Goal: Register for event/course: Sign up to attend an event or enroll in a course

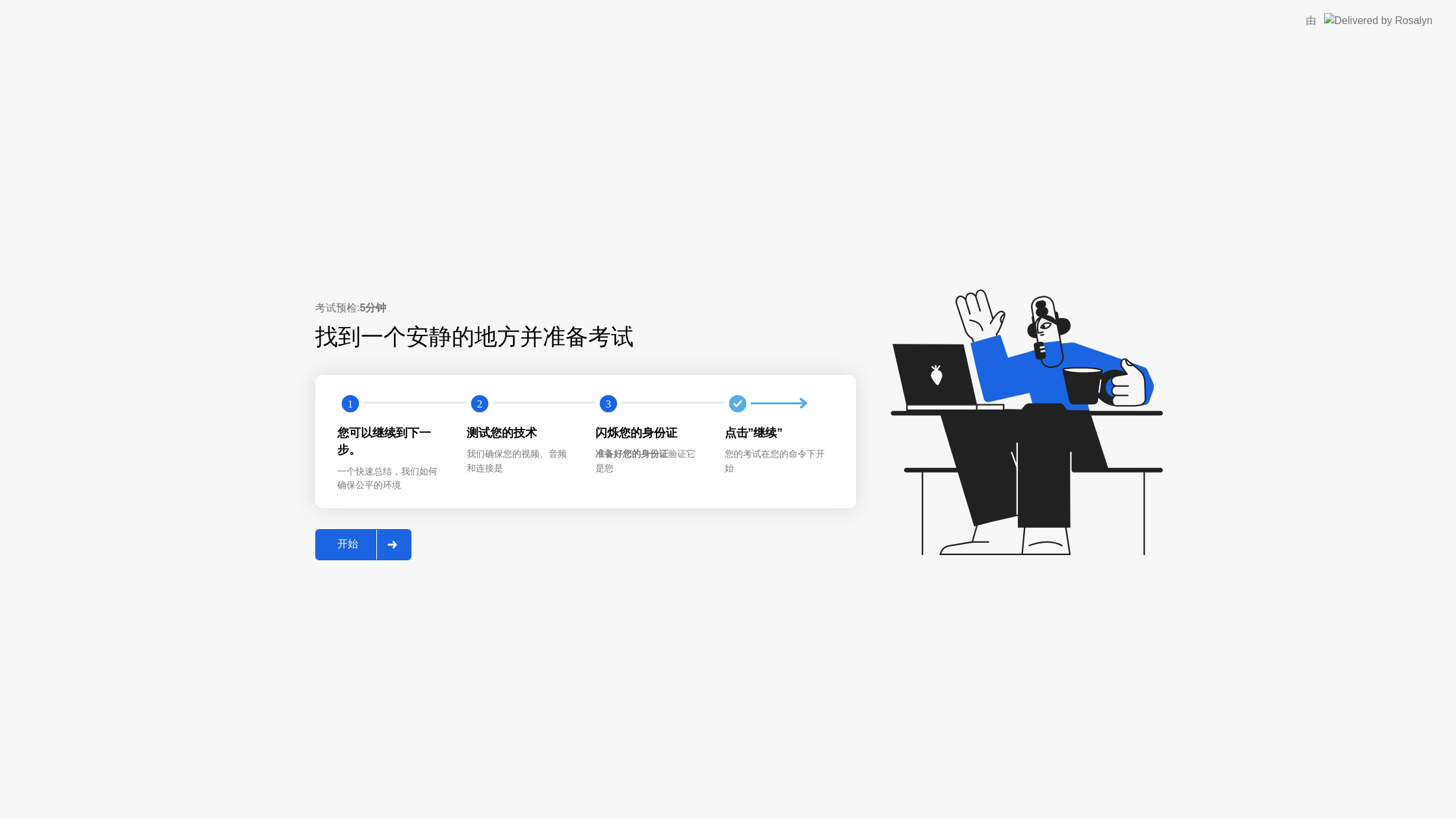
click at [368, 544] on div "开始" at bounding box center [348, 545] width 57 height 13
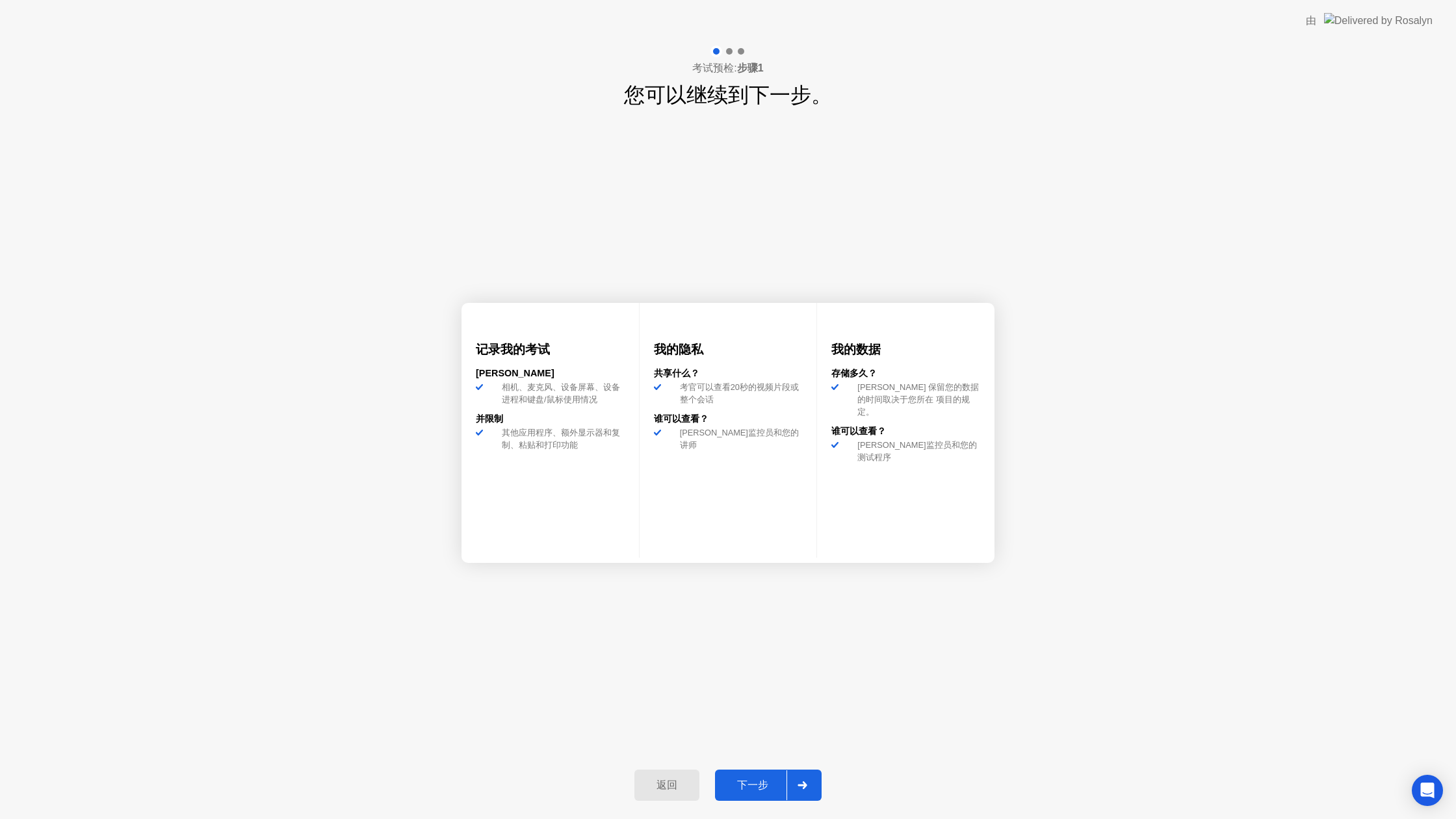
click at [746, 775] on button "下一步" at bounding box center [768, 785] width 107 height 31
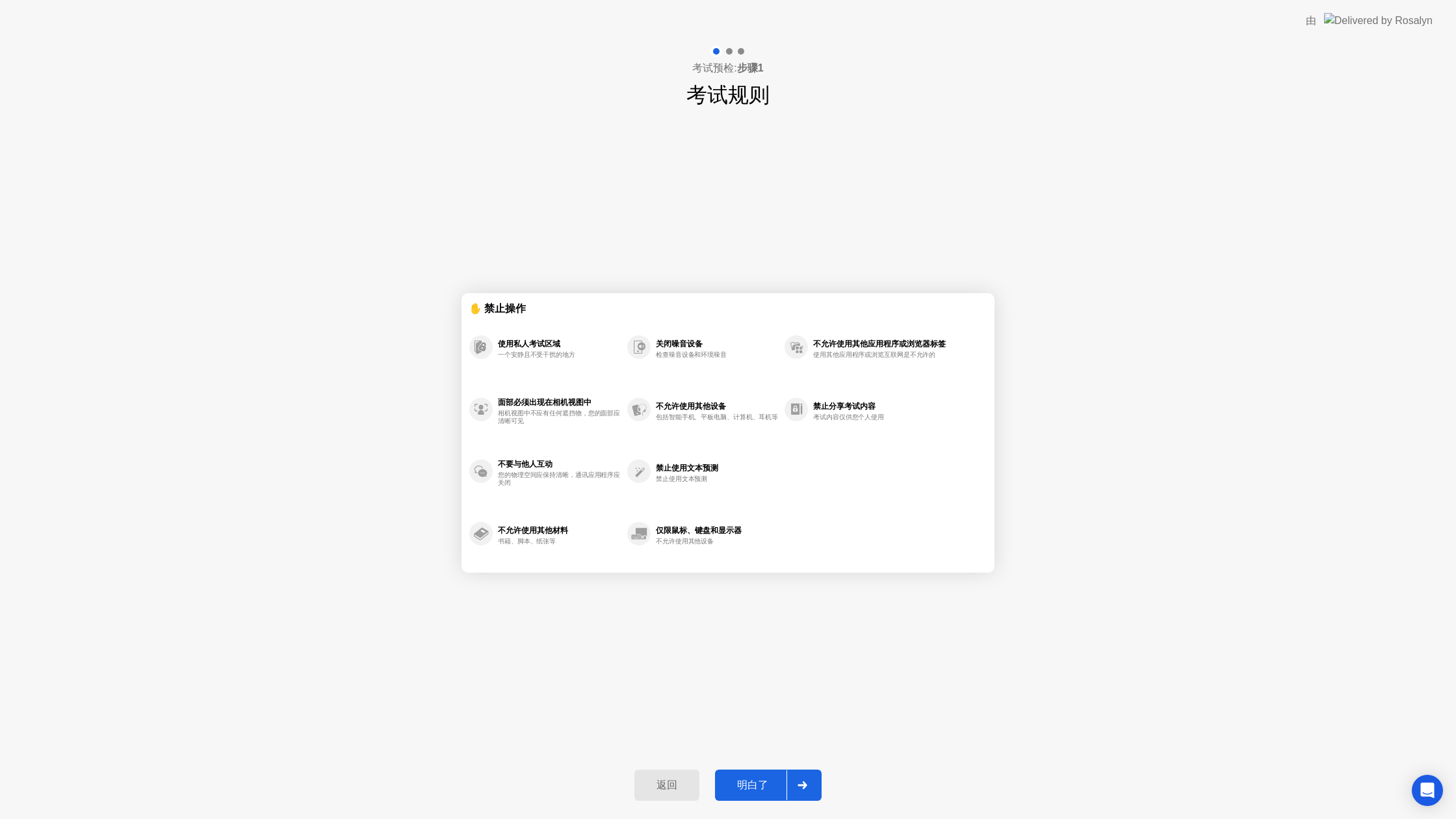
click at [755, 790] on div "明白了" at bounding box center [752, 785] width 67 height 13
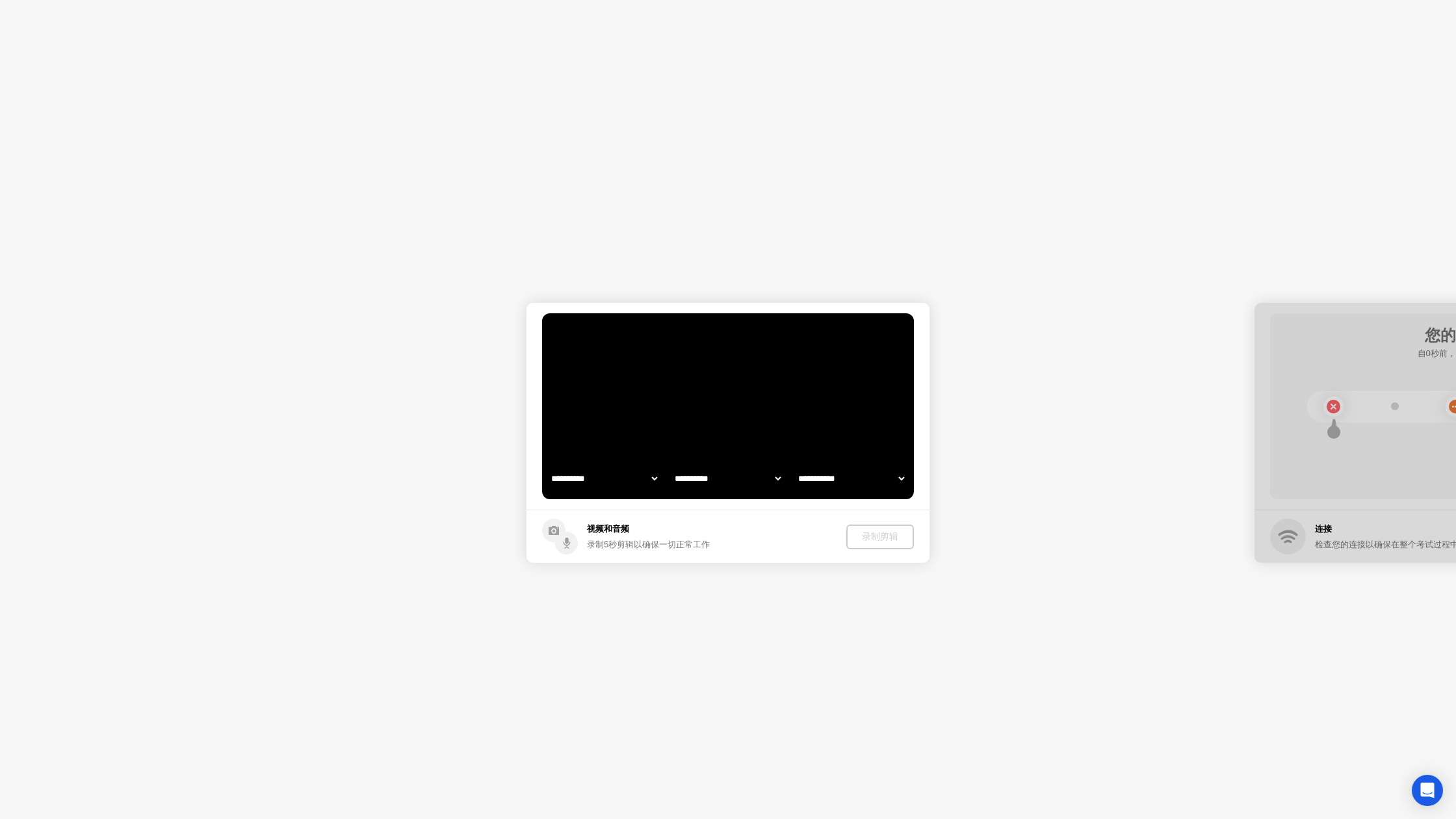
select select "**********"
select select "*******"
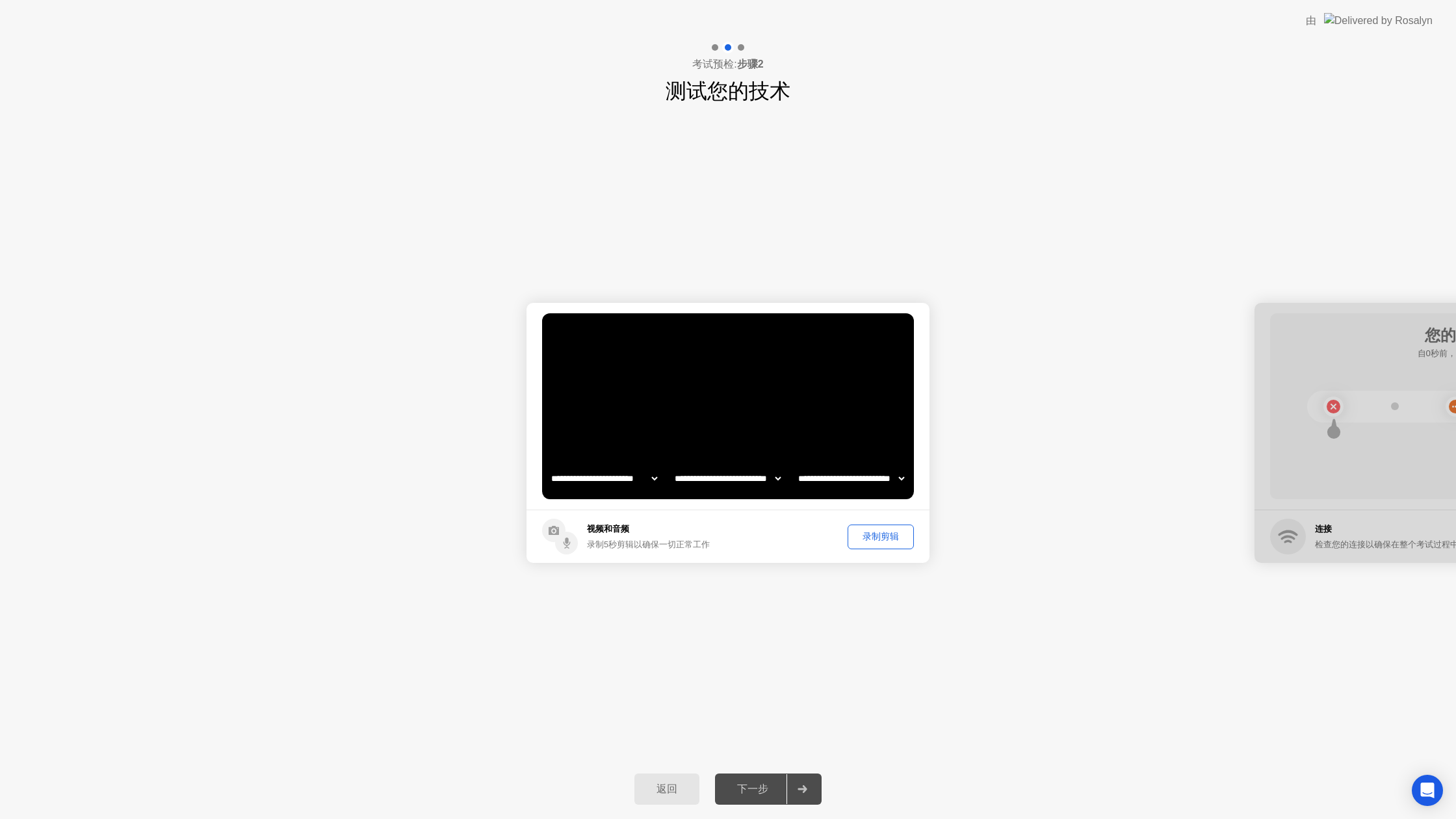
click at [738, 791] on div "下一步" at bounding box center [752, 790] width 67 height 13
click at [751, 791] on div "下一步" at bounding box center [752, 790] width 67 height 13
click at [795, 793] on div at bounding box center [802, 789] width 31 height 30
click at [906, 530] on div "录制剪辑" at bounding box center [881, 536] width 57 height 13
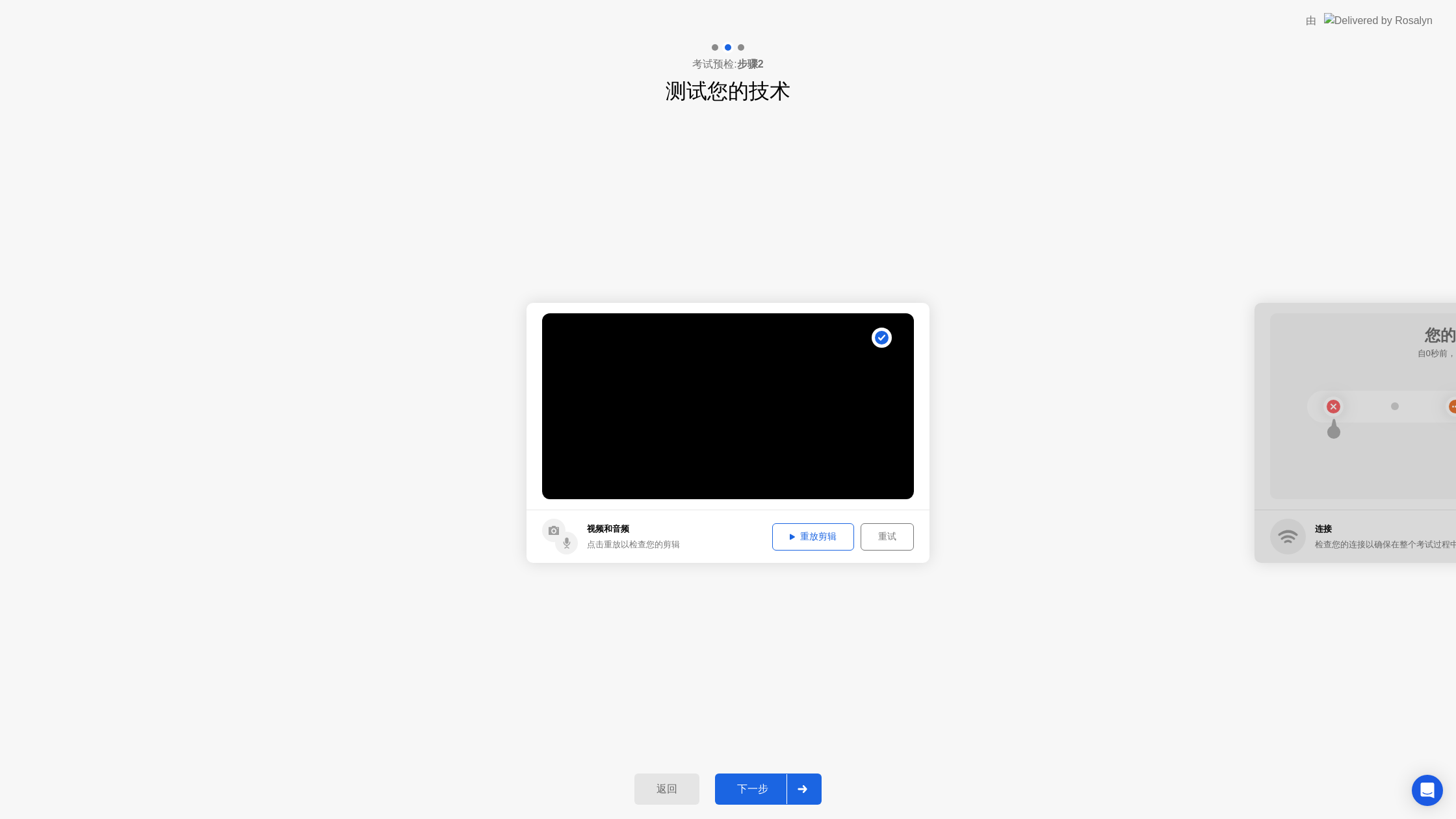
click at [768, 764] on div "返回 下一步" at bounding box center [728, 789] width 1456 height 60
click at [770, 768] on div "返回 下一步" at bounding box center [728, 789] width 1456 height 60
click at [789, 807] on div "返回 下一步" at bounding box center [728, 789] width 1456 height 60
click at [768, 780] on button "下一步" at bounding box center [768, 789] width 107 height 31
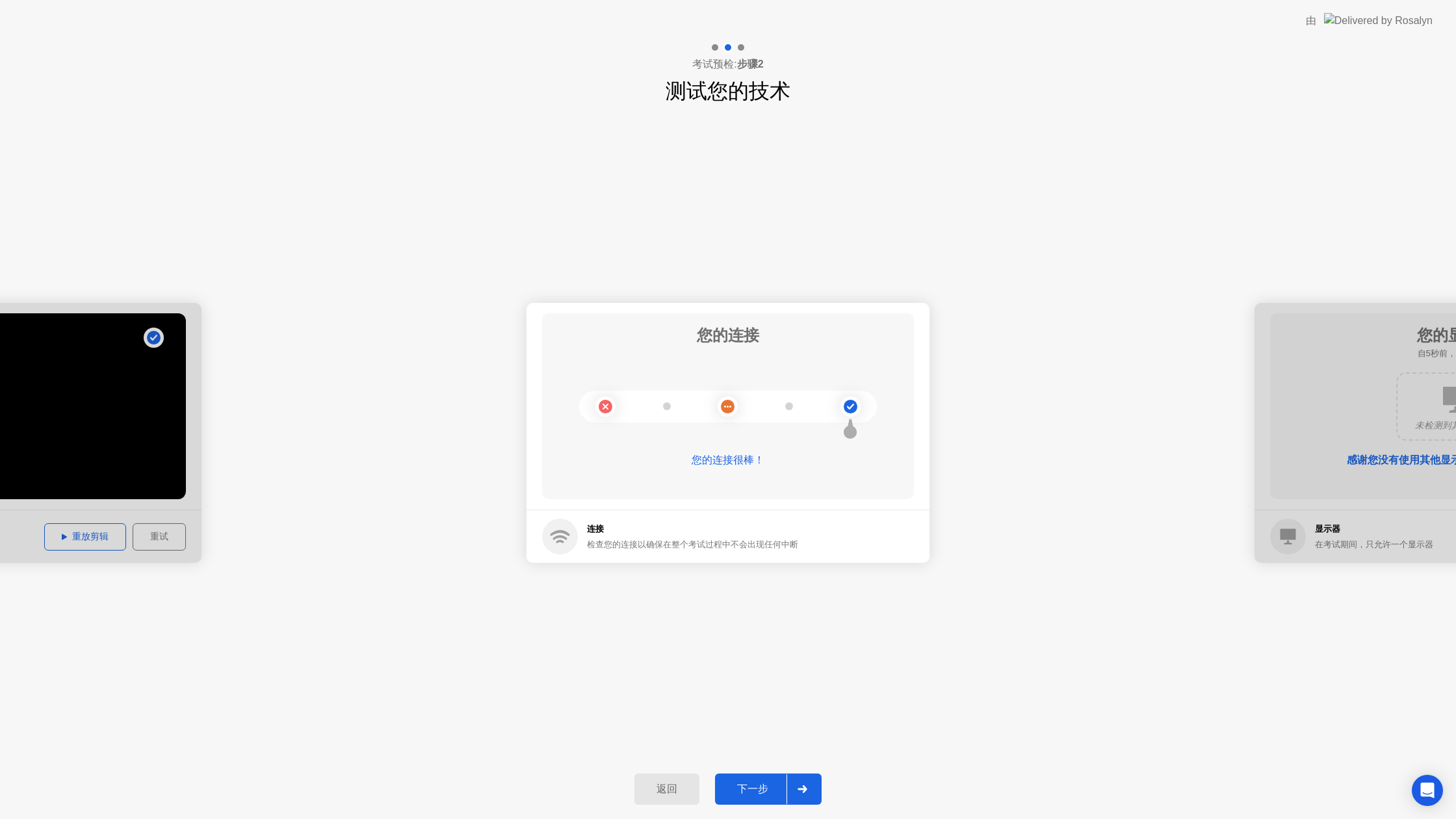
click at [778, 812] on div "返回 下一步" at bounding box center [728, 789] width 1456 height 60
click at [795, 794] on div at bounding box center [802, 789] width 31 height 30
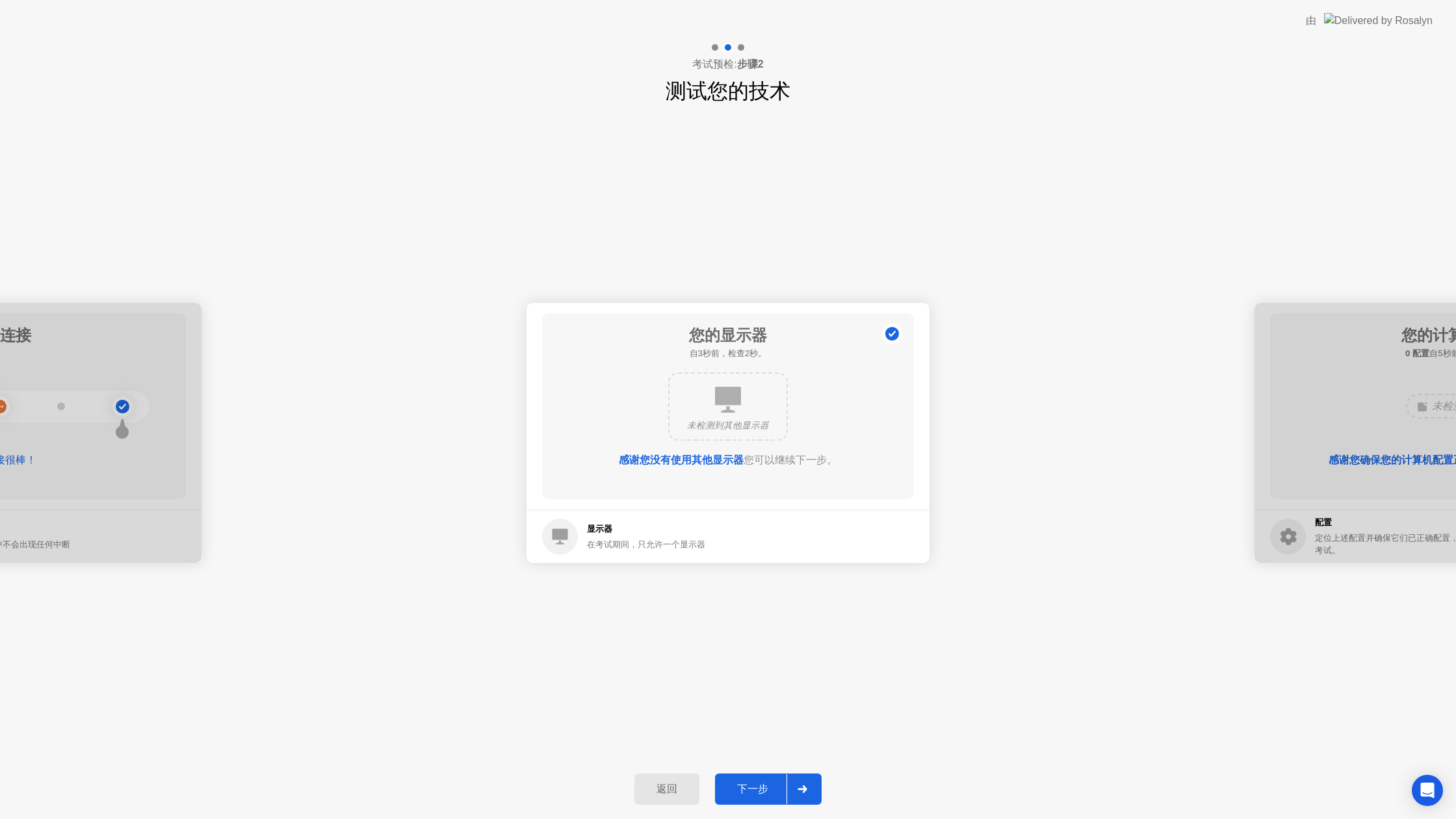
click at [793, 774] on div at bounding box center [802, 789] width 31 height 30
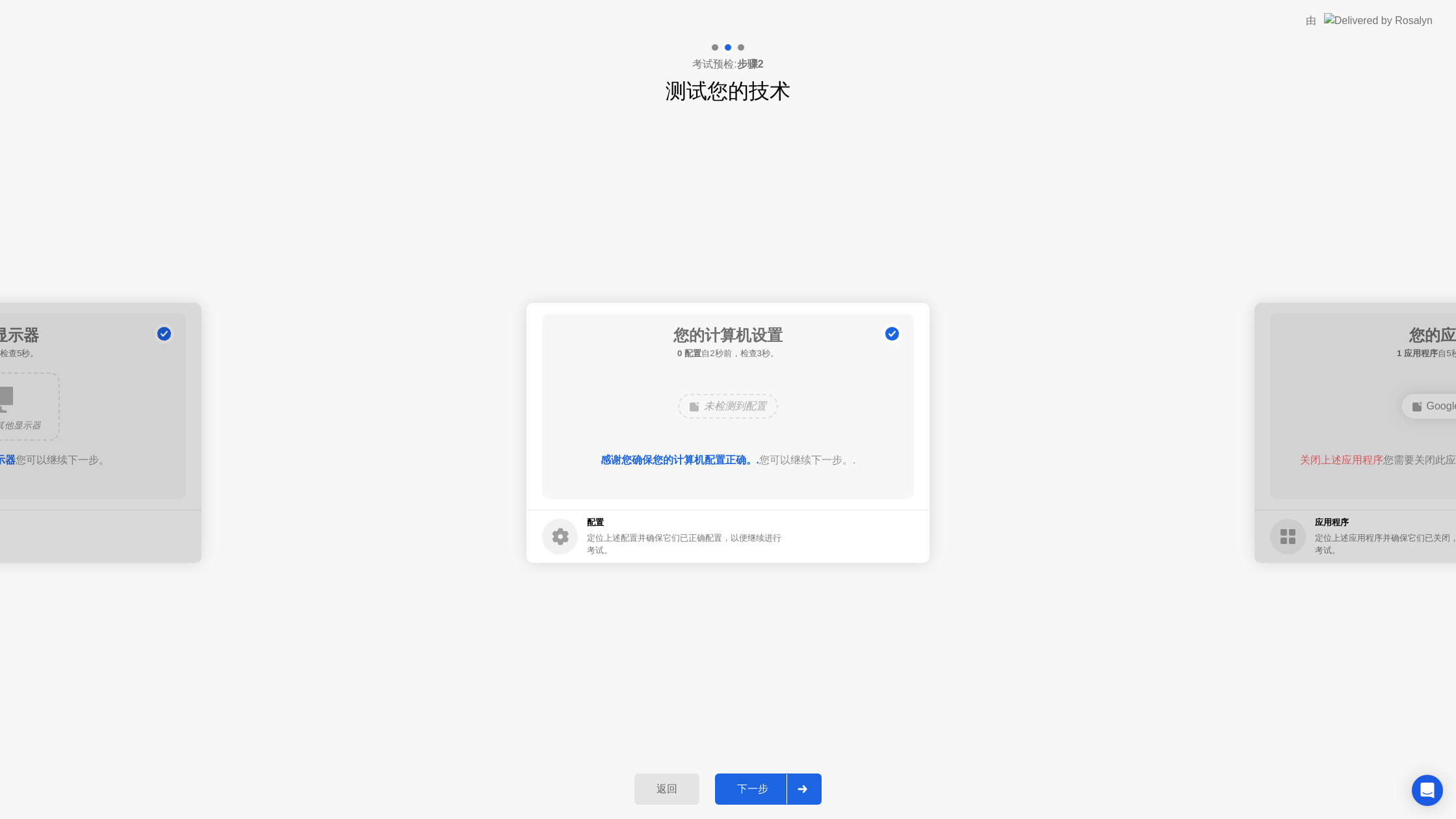
click at [784, 780] on button "下一步" at bounding box center [768, 789] width 107 height 31
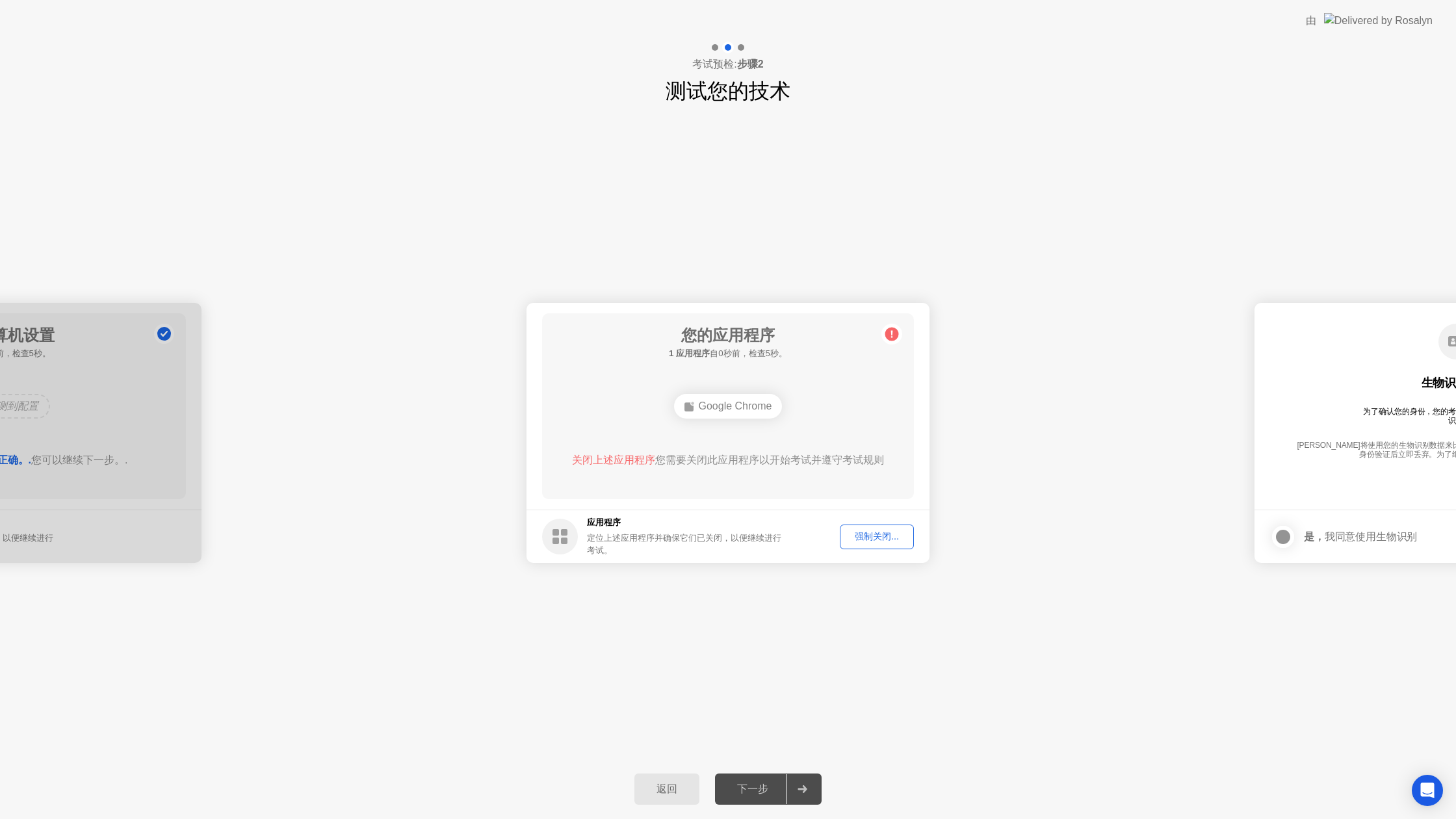
click at [878, 530] on div "强制关闭..." at bounding box center [876, 536] width 65 height 13
click at [783, 785] on div "下一步" at bounding box center [752, 790] width 67 height 13
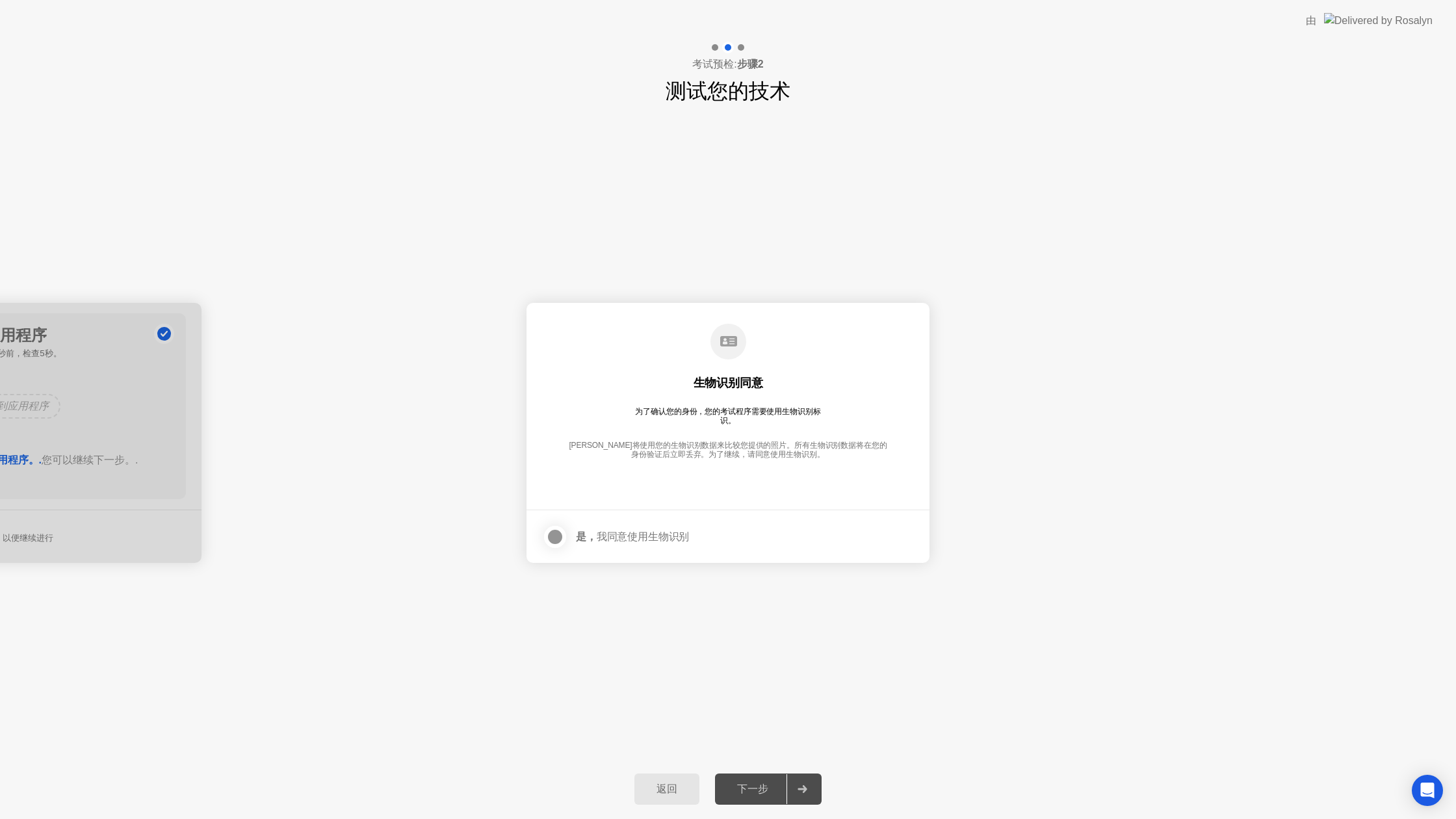
click at [560, 533] on div at bounding box center [555, 537] width 16 height 16
click at [796, 799] on div at bounding box center [802, 789] width 31 height 30
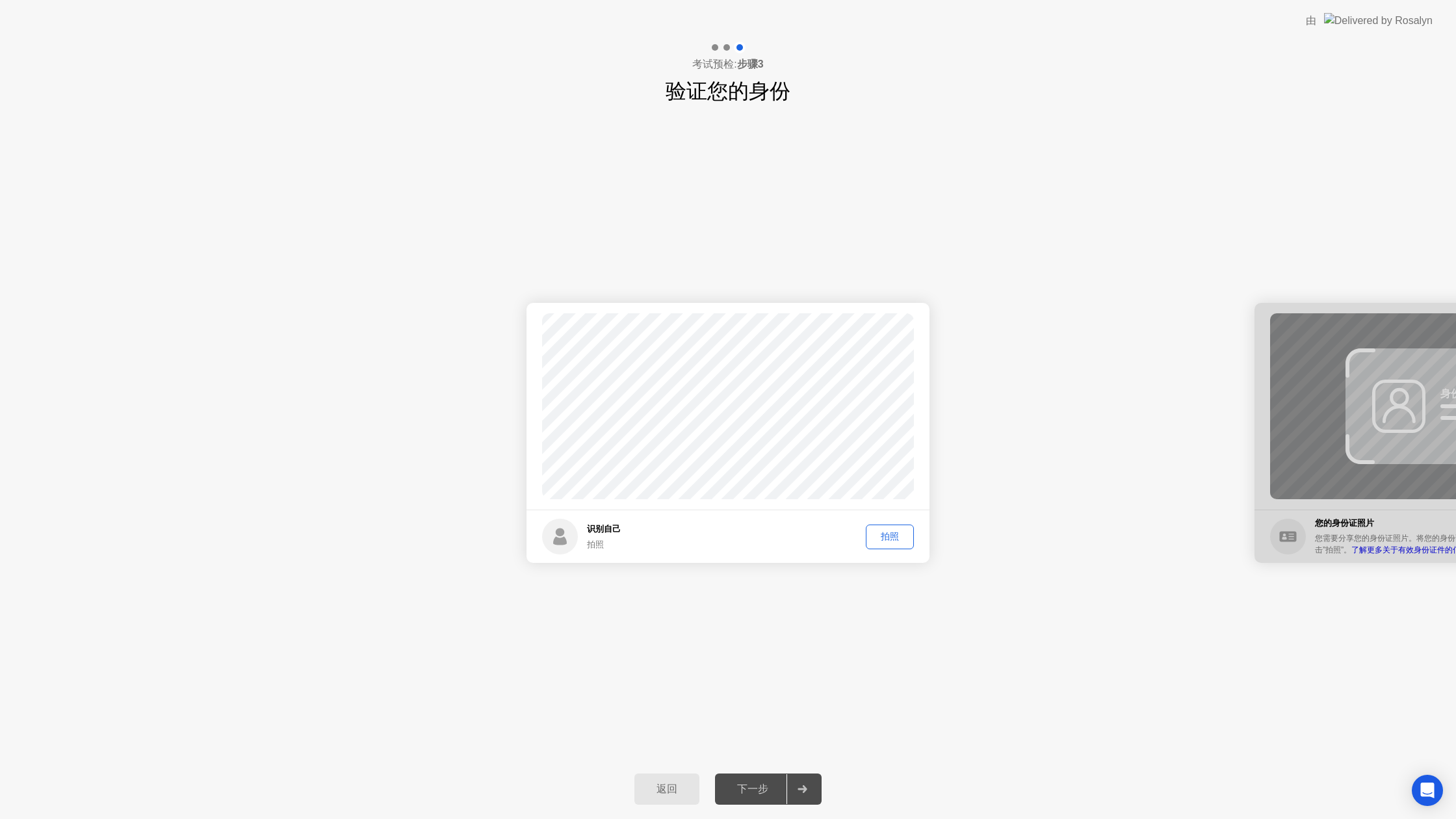
click at [892, 539] on div "拍照" at bounding box center [890, 536] width 39 height 13
click at [767, 780] on button "下一步" at bounding box center [768, 789] width 107 height 31
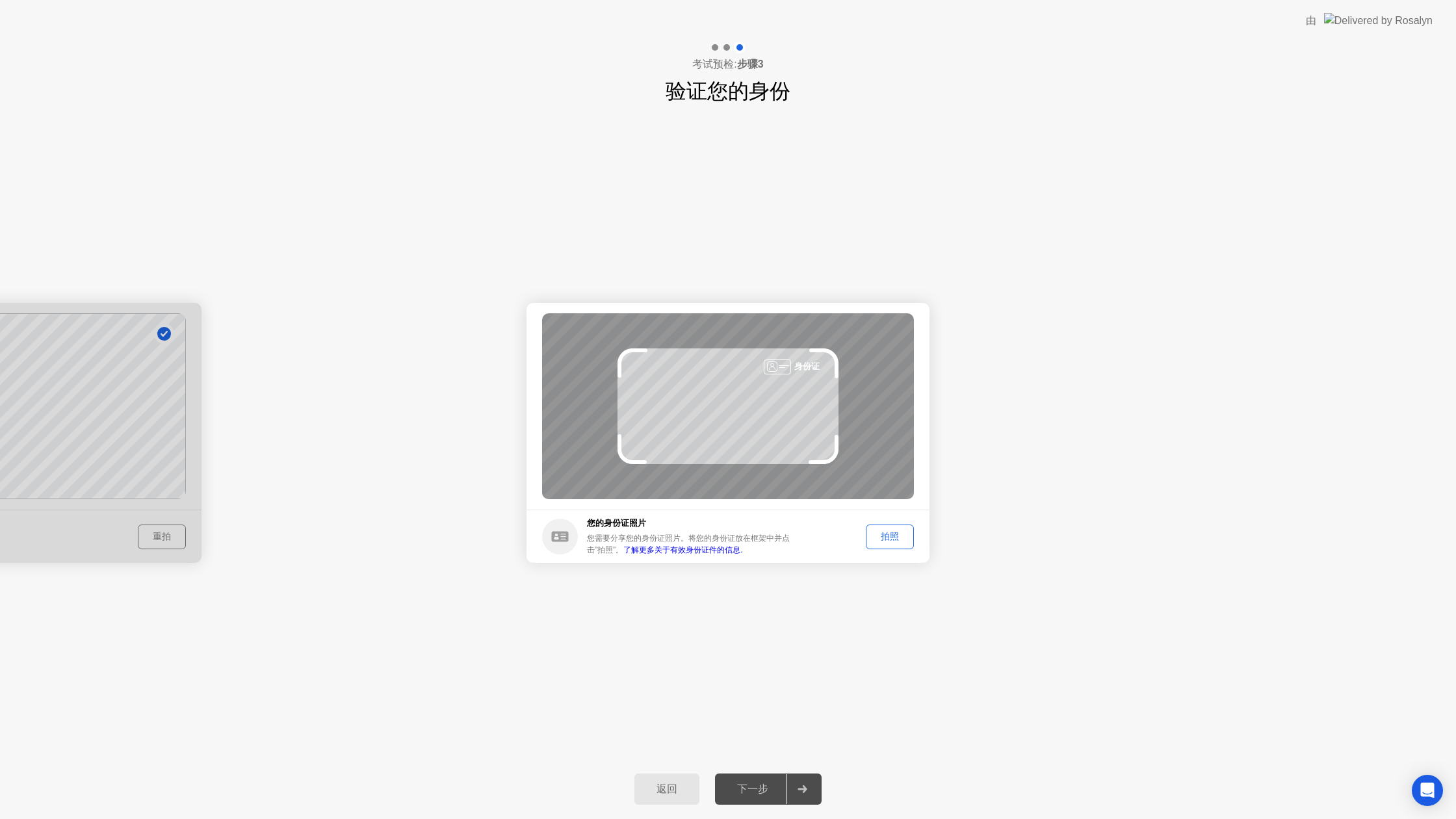
drag, startPoint x: 594, startPoint y: 510, endPoint x: 394, endPoint y: 440, distance: 211.9
click at [813, 794] on div at bounding box center [802, 789] width 31 height 30
click at [754, 784] on div "下一步" at bounding box center [752, 790] width 67 height 13
click at [892, 539] on div "拍照" at bounding box center [890, 536] width 39 height 13
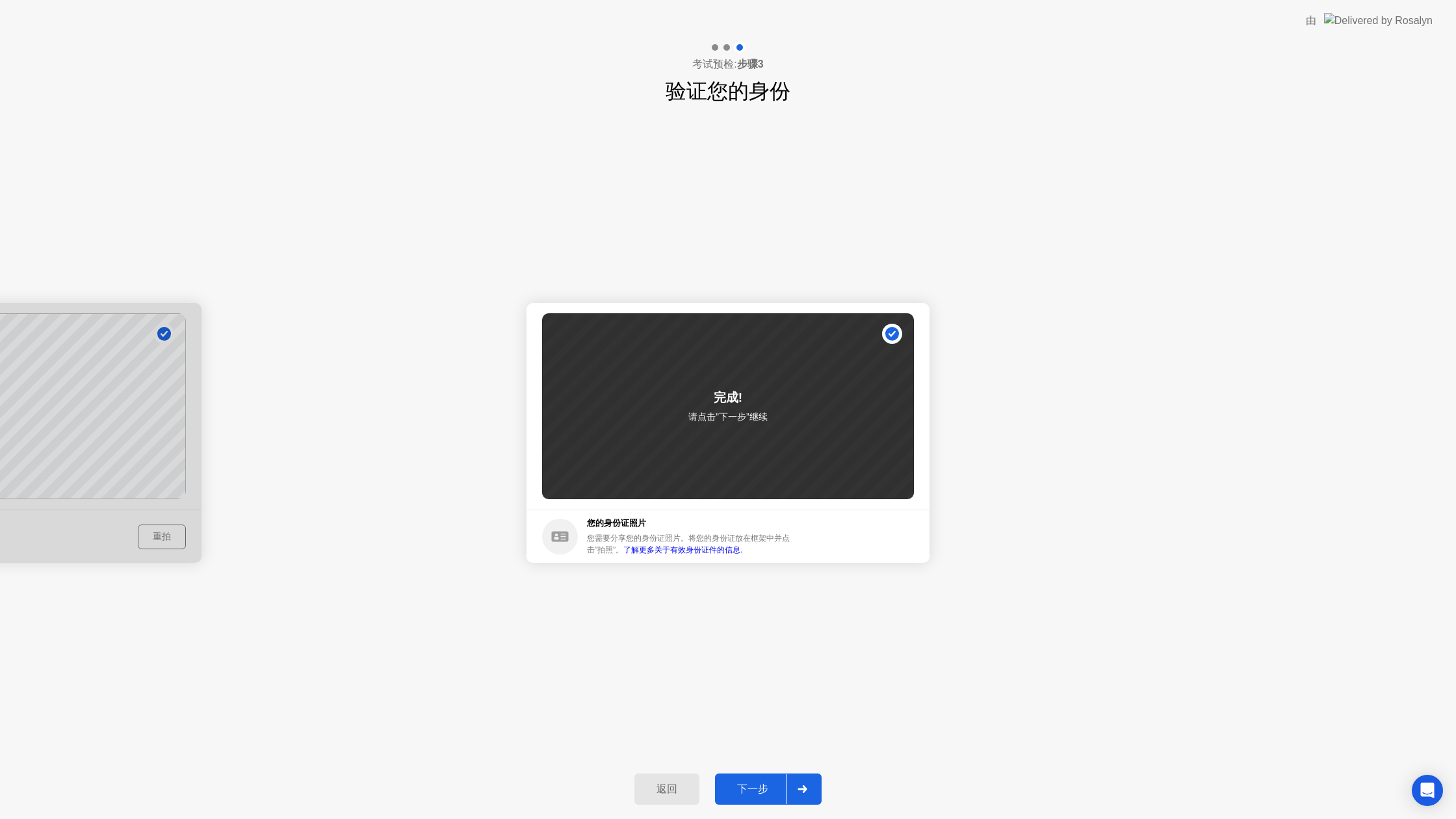
click at [776, 809] on div "返回 下一步" at bounding box center [728, 789] width 1456 height 60
click at [783, 792] on div "下一步" at bounding box center [752, 790] width 67 height 13
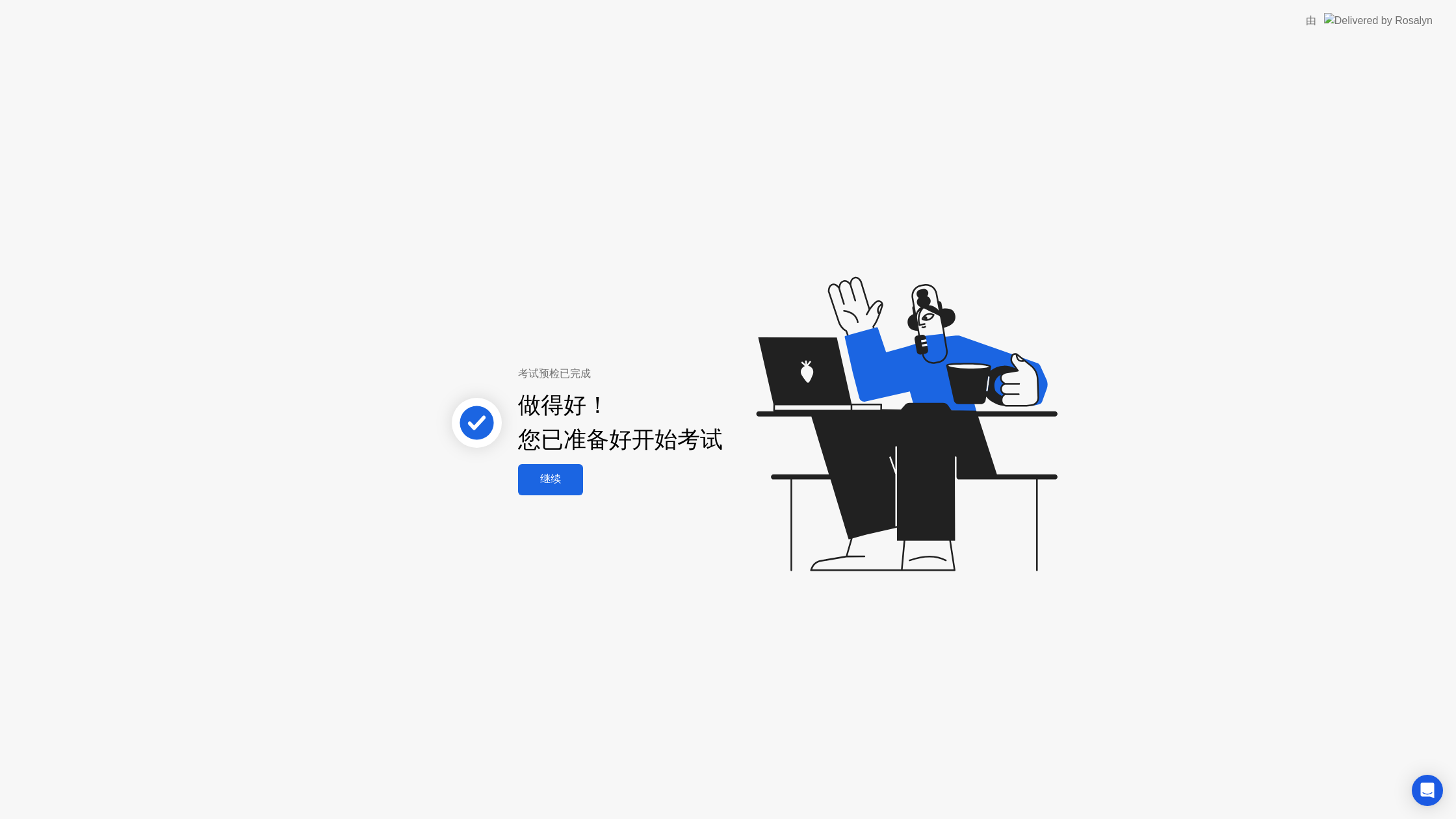
click at [568, 485] on div "继续" at bounding box center [550, 479] width 57 height 13
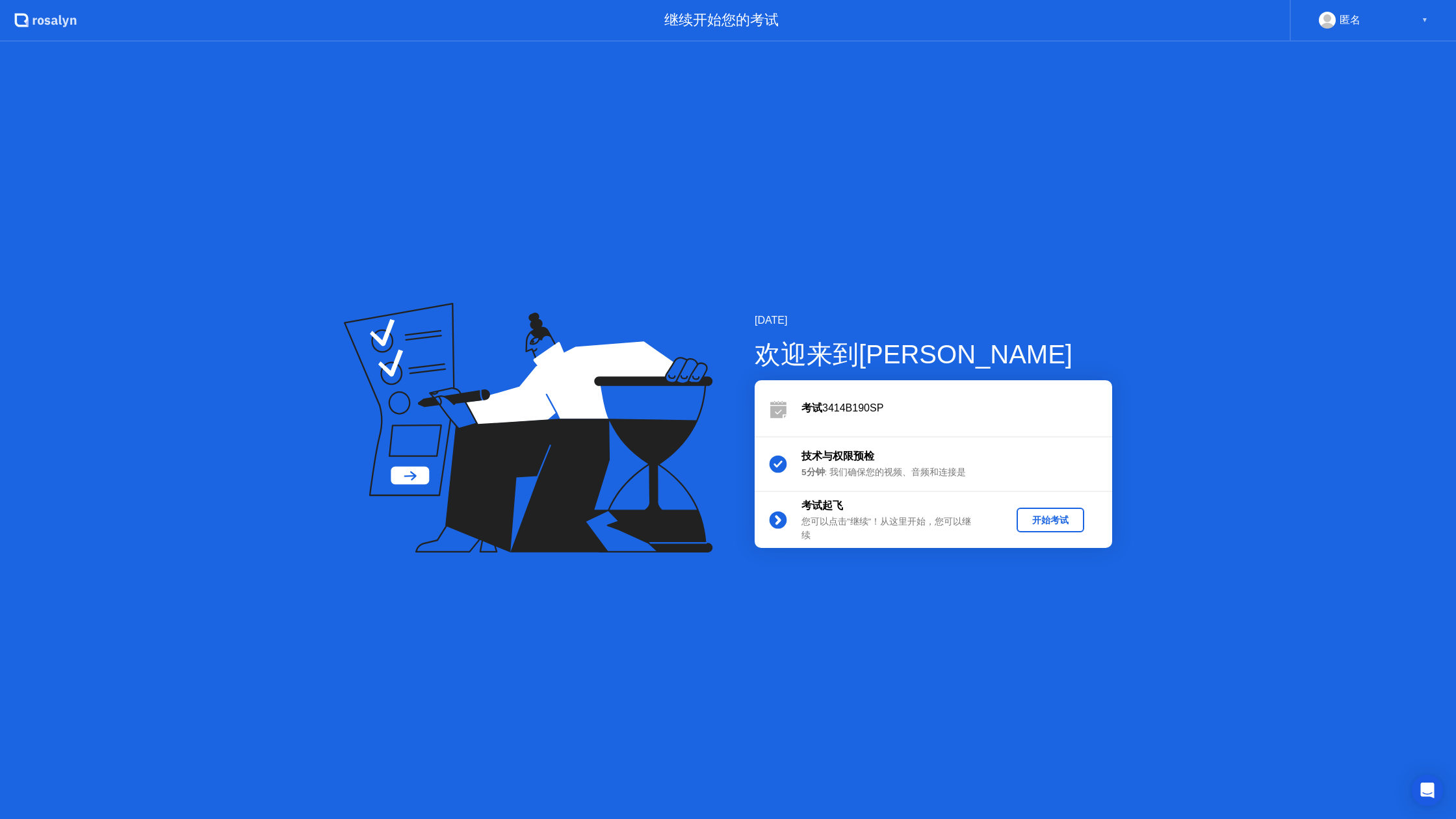
click at [1076, 521] on div "开始考试" at bounding box center [1050, 521] width 57 height 13
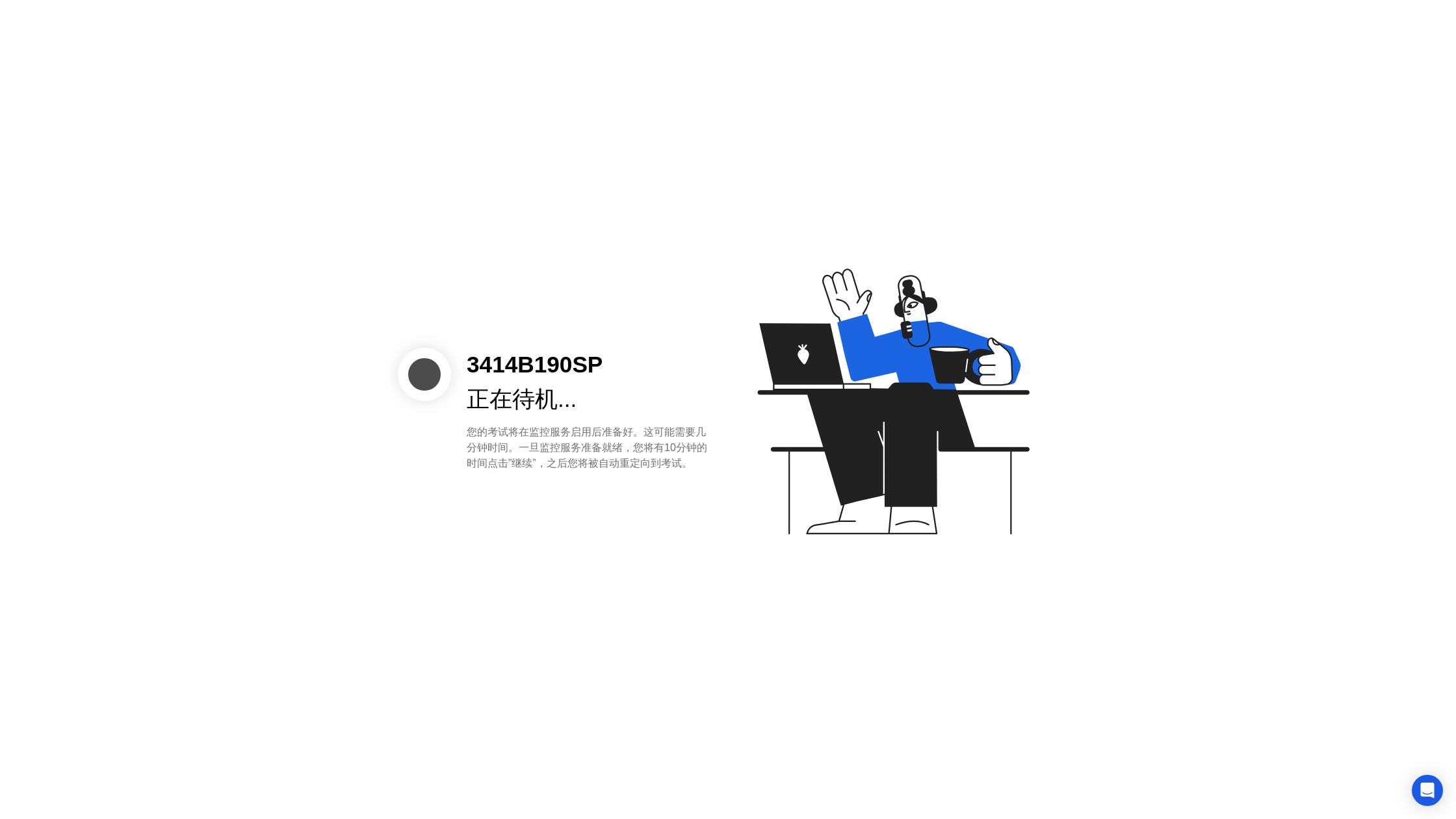
click at [1322, 675] on div "3414B190SP 正在待机... 您的考试将在监控服务启用后准备好。这可能需要几分钟时间。一旦监控服务准备就绪，您将有10分钟的时间点击”继续”，之后您将…" at bounding box center [728, 409] width 1456 height 819
click at [562, 496] on div "3414B190SP 正在待机... 您的考试将在监控服务启用后准备好。这可能需要几分钟时间。一旦监控服务准备就绪，您将有10分钟的时间点击”继续”，之后您将…" at bounding box center [728, 409] width 1456 height 819
drag, startPoint x: 633, startPoint y: 501, endPoint x: 437, endPoint y: 485, distance: 196.7
click at [630, 499] on div "3414B190SP 正在待机... 您的考试将在监控服务启用后准备好。这可能需要几分钟时间。一旦监控服务准备就绪，您将有10分钟的时间点击”继续”，之后您将…" at bounding box center [728, 409] width 1456 height 819
click at [624, 495] on div "3414B190SP 正在待机... 您的考试将在监控服务启用后准备好。这可能需要几分钟时间。一旦监控服务准备就绪，您将有10分钟的时间点击”继续”，之后您将…" at bounding box center [728, 409] width 1456 height 819
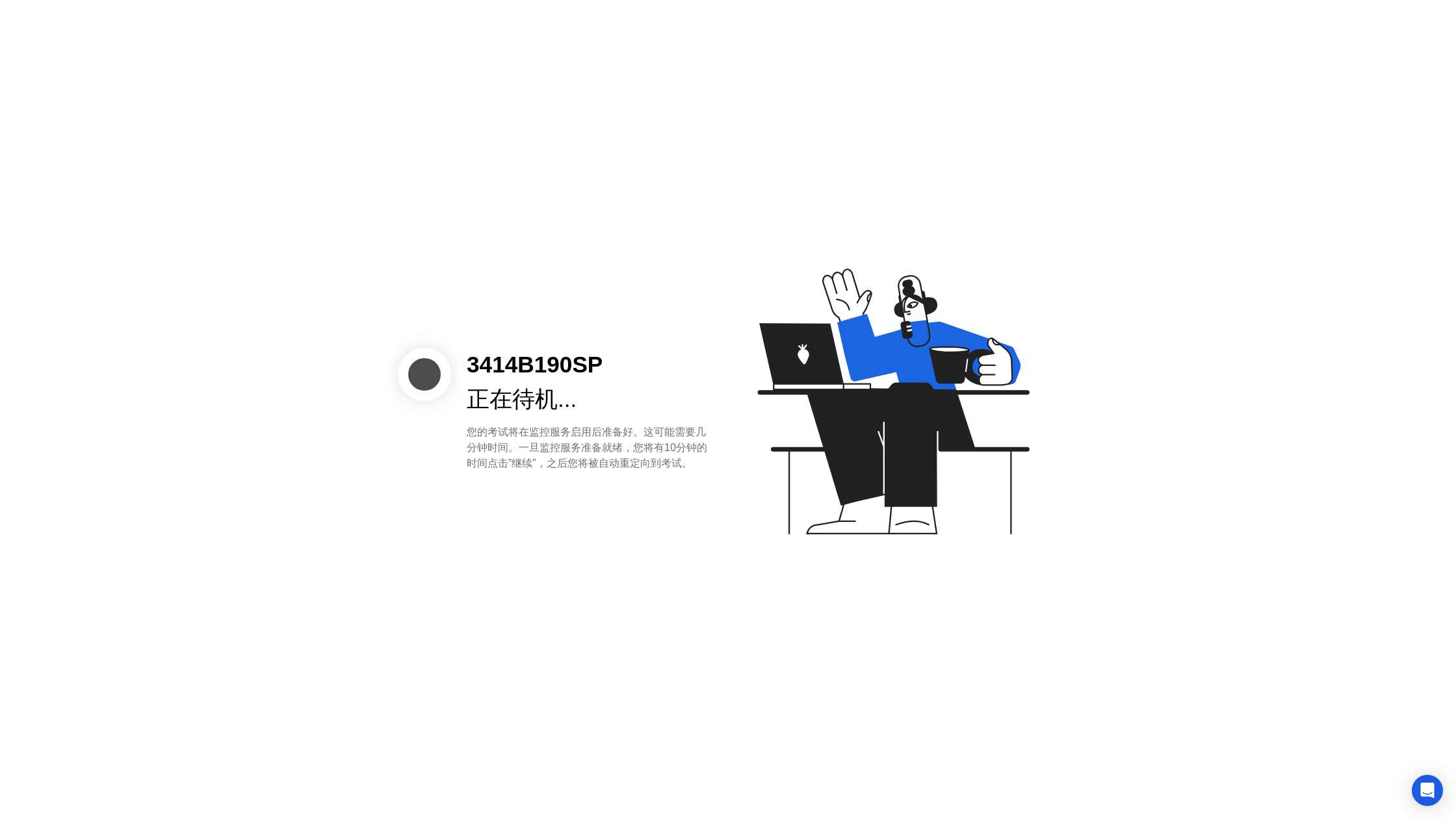
click at [405, 381] on div at bounding box center [424, 374] width 53 height 53
drag, startPoint x: 405, startPoint y: 381, endPoint x: 418, endPoint y: 414, distance: 35.5
click at [405, 382] on div at bounding box center [424, 374] width 53 height 53
drag, startPoint x: 418, startPoint y: 414, endPoint x: 1419, endPoint y: 760, distance: 1059.1
click at [1048, 583] on div "3414B190SP 正在待机... 您的考试将在监控服务启用后准备好。这可能需要几分钟时间。一旦监控服务准备就绪，您将有10分钟的时间点击”继续”，之后您将…" at bounding box center [728, 409] width 1456 height 819
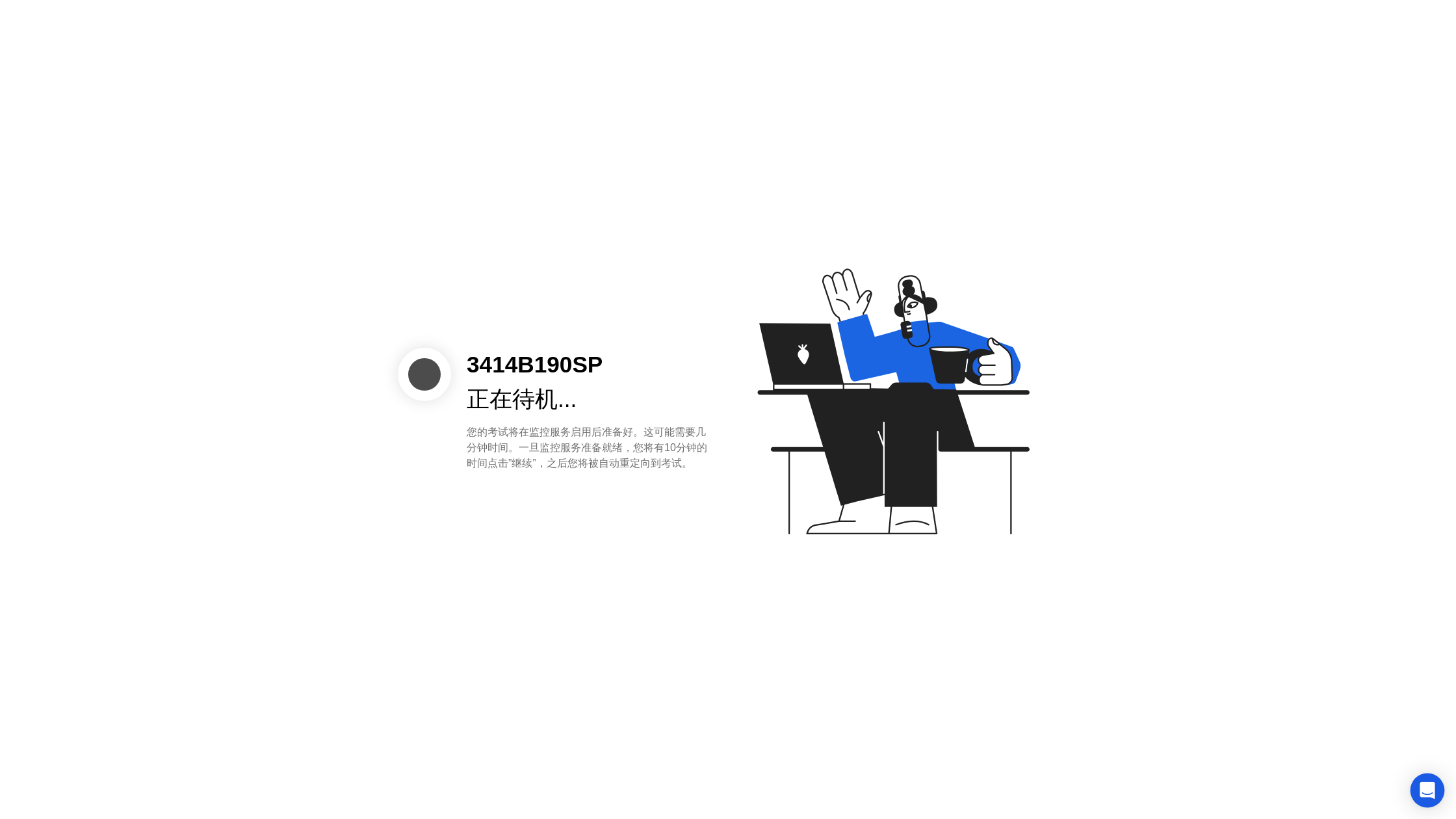
click at [1436, 787] on div "Open Intercom Messenger" at bounding box center [1428, 791] width 34 height 34
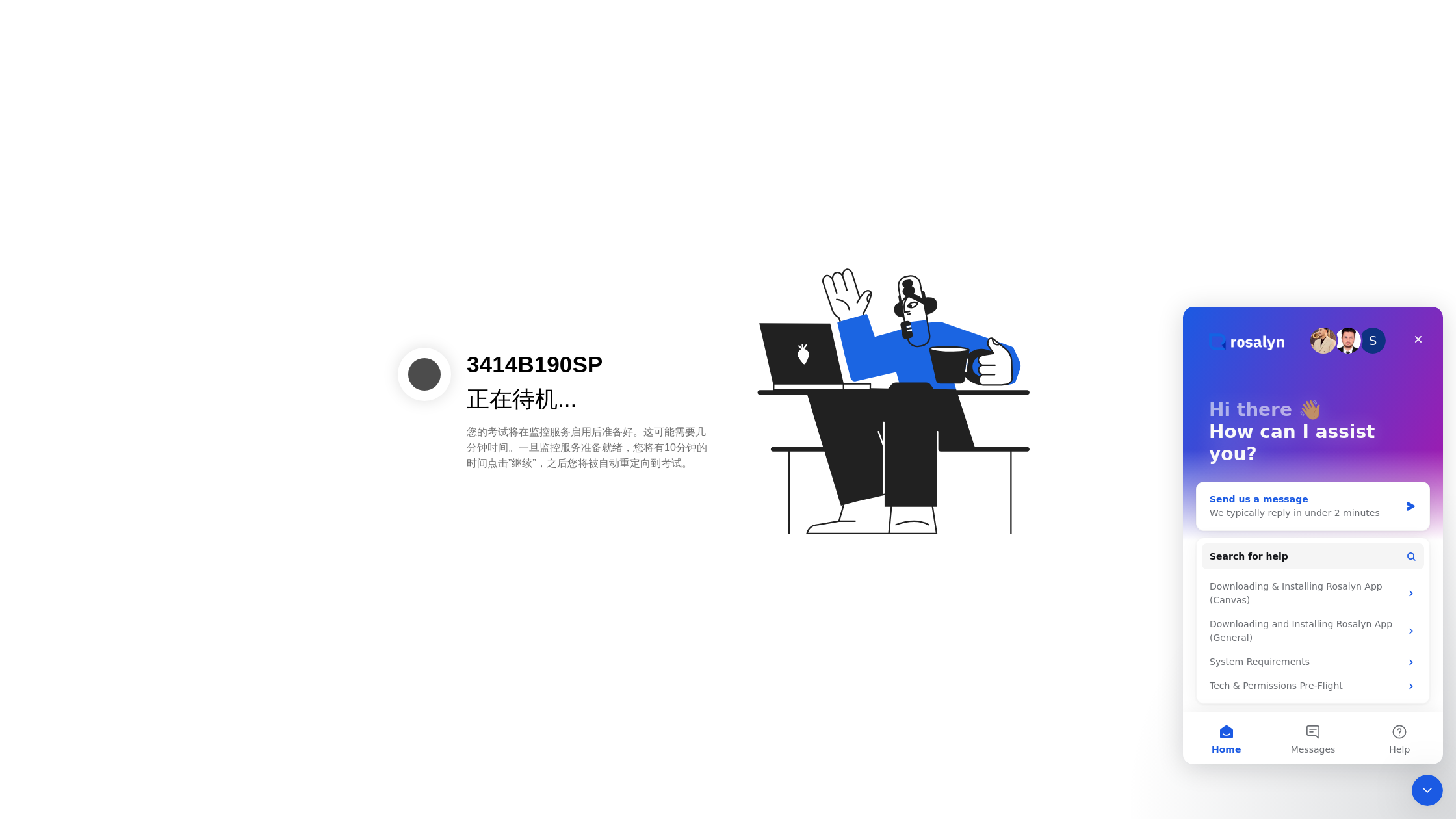
click at [1417, 483] on div "Send us a message We typically reply in under 2 minutes" at bounding box center [1312, 506] width 233 height 48
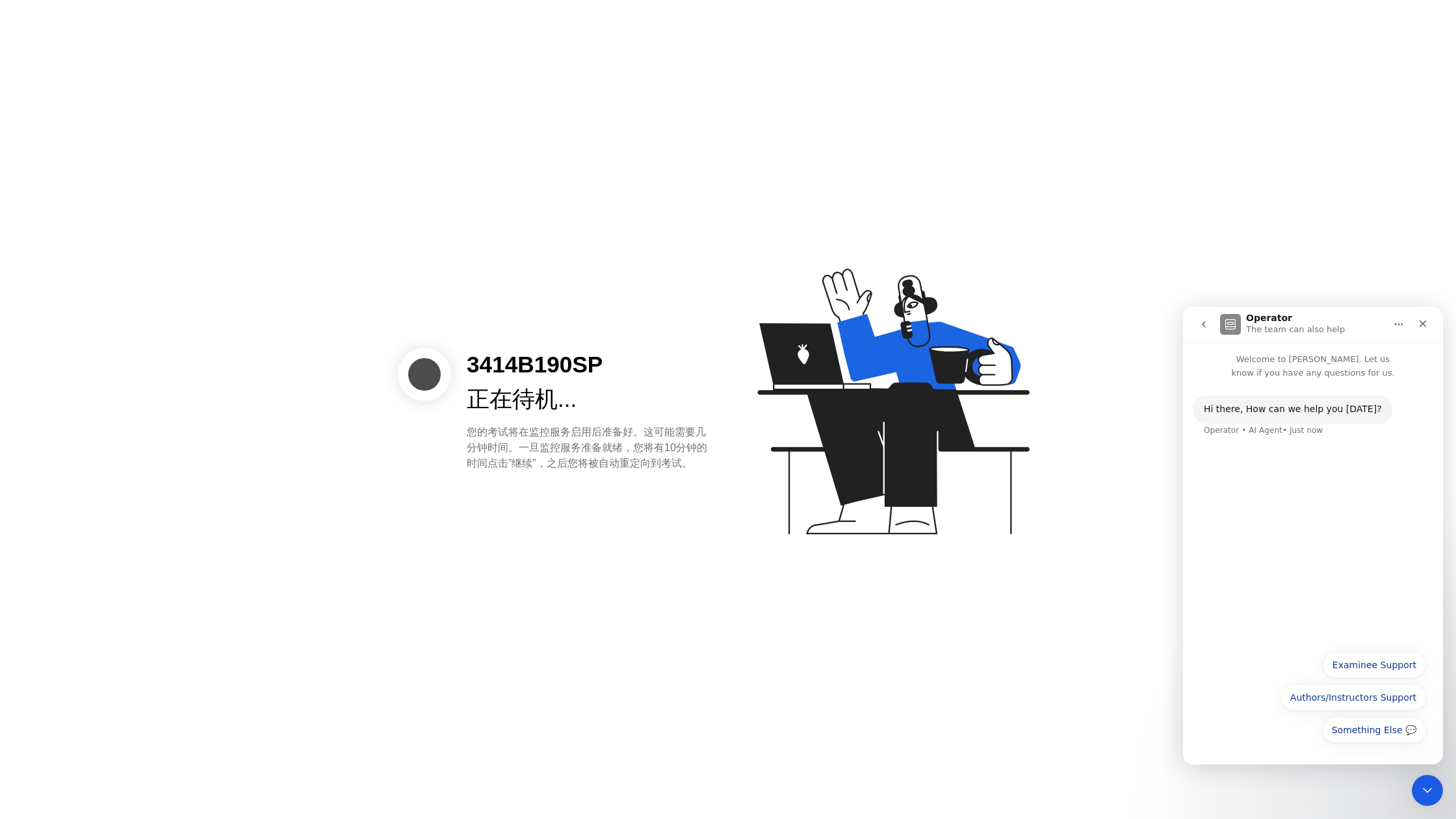
click at [1283, 704] on div "Something Else 💬 Examinee Support Authors/Instructors Support Something Else 💬" at bounding box center [1313, 701] width 226 height 97
click at [1370, 737] on button "Something Else 💬" at bounding box center [1374, 730] width 104 height 26
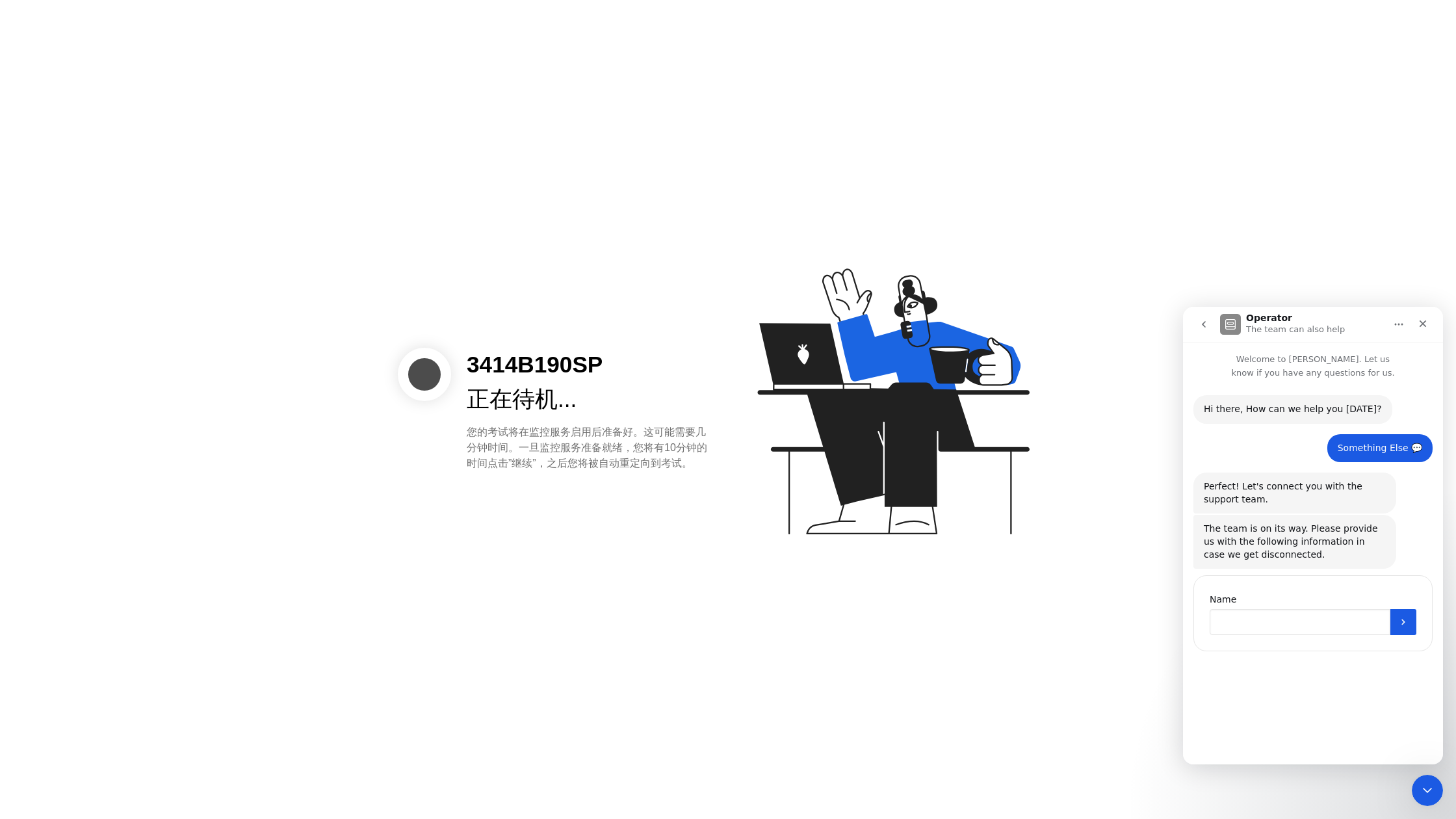
click at [1320, 632] on input "Name" at bounding box center [1300, 622] width 181 height 26
click at [1422, 322] on icon "Close" at bounding box center [1423, 324] width 10 height 10
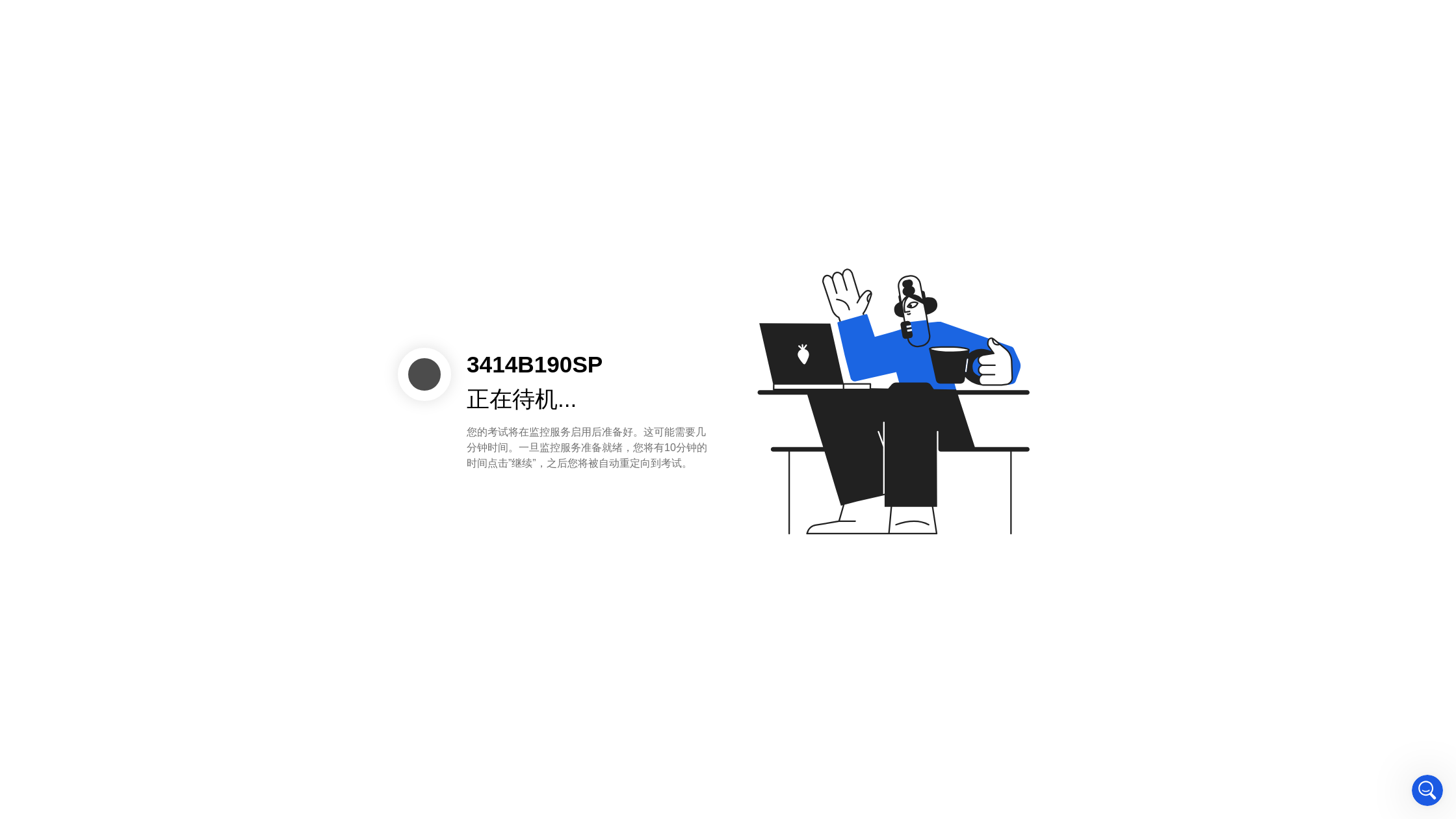
click at [1422, 325] on div "3414B190SP 正在待机... 您的考试将在监控服务启用后准备好。这可能需要几分钟时间。一旦监控服务准备就绪，您将有10分钟的时间点击”继续”，之后您将…" at bounding box center [728, 409] width 1456 height 819
click at [900, 462] on icon at bounding box center [893, 402] width 271 height 266
click at [930, 465] on icon at bounding box center [893, 402] width 271 height 266
click at [1422, 793] on icon "Open Intercom Messenger" at bounding box center [1425, 788] width 22 height 22
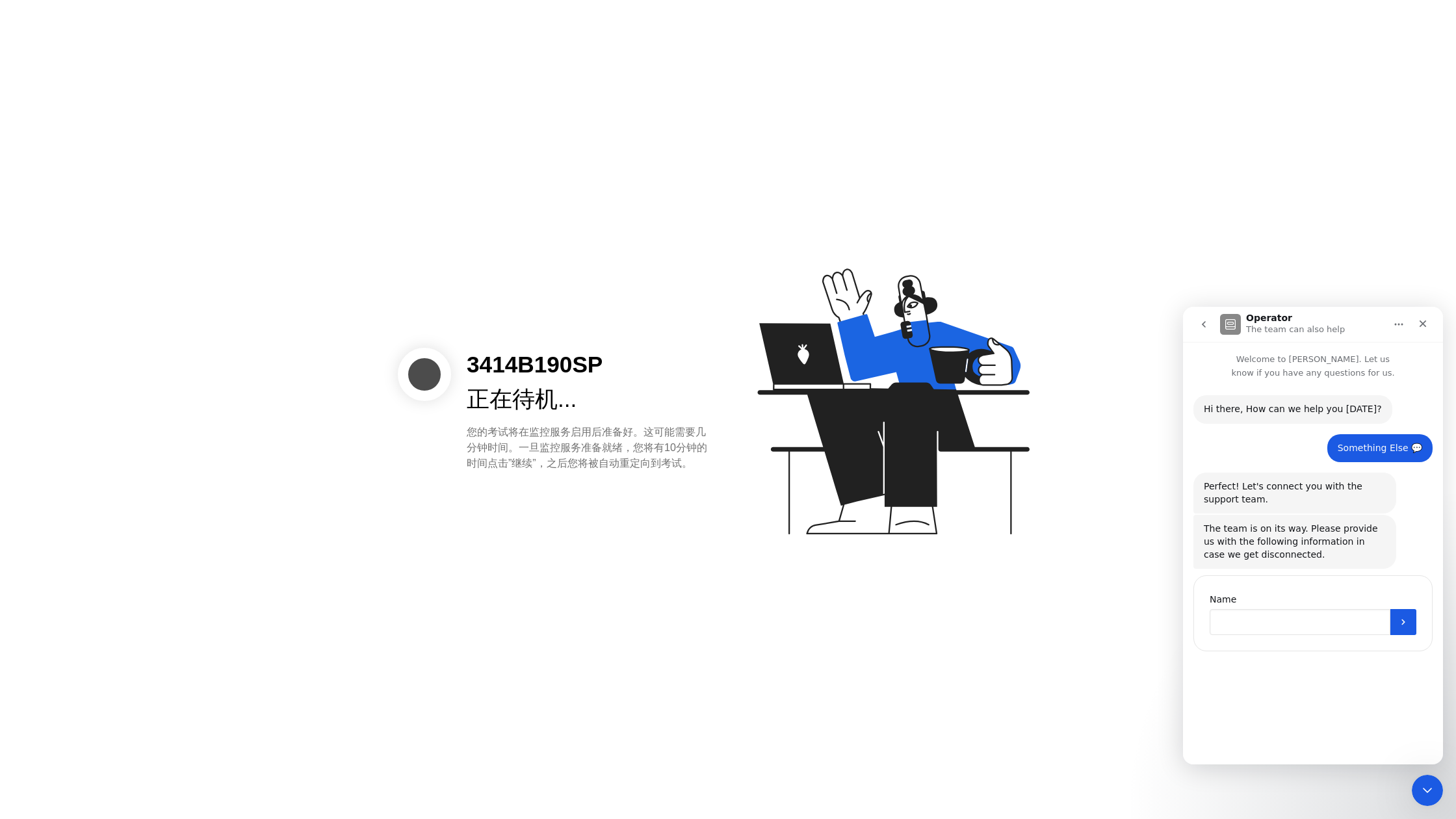
click at [1268, 609] on input "Name" at bounding box center [1300, 622] width 181 height 26
click at [1412, 321] on div "Close" at bounding box center [1422, 323] width 23 height 23
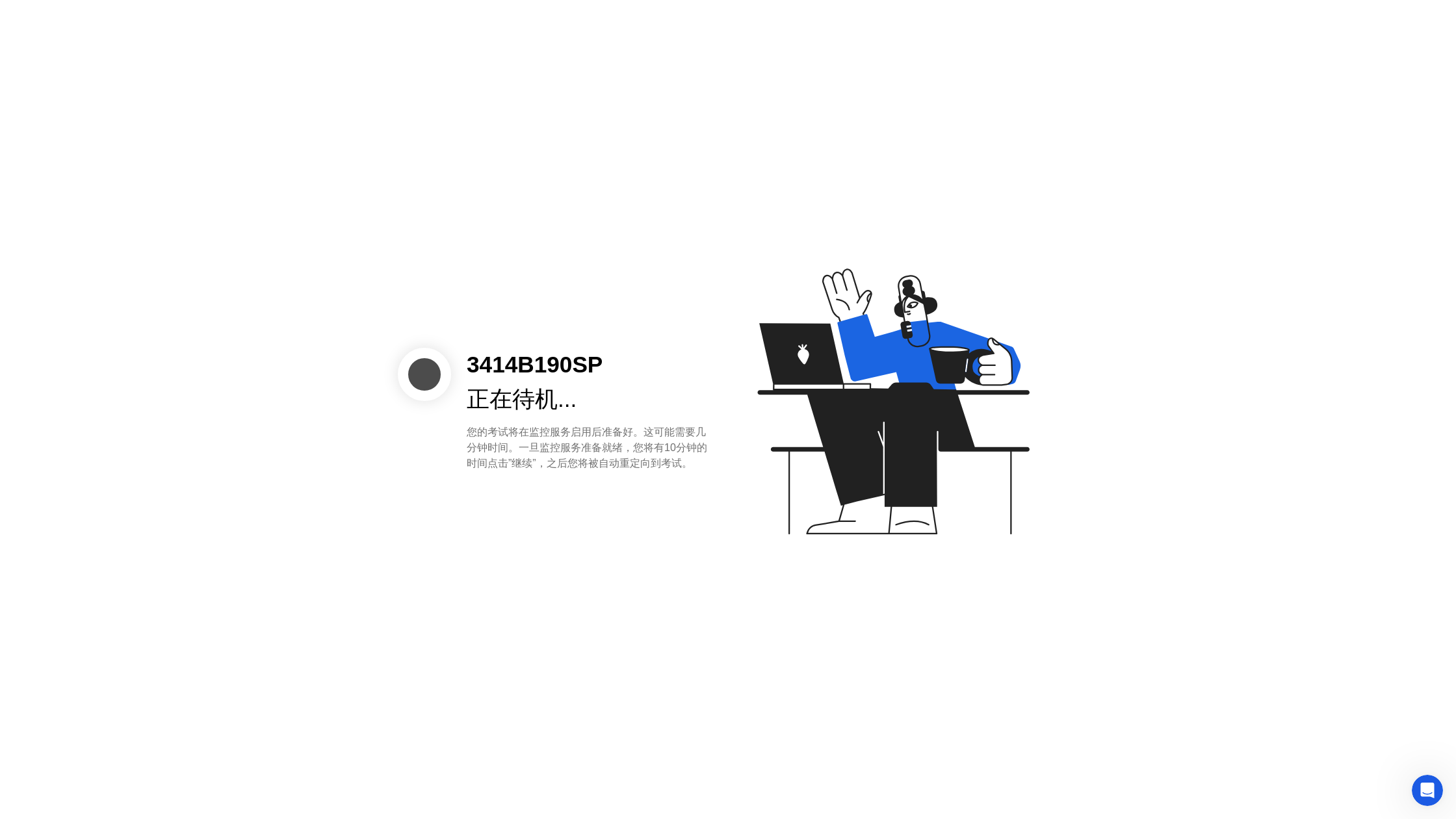
click at [787, 634] on div "3414B190SP 正在待机... 您的考试将在监控服务启用后准备好。这可能需要几分钟时间。一旦监控服务准备就绪，您将有10分钟的时间点击”继续”，之后您将…" at bounding box center [728, 409] width 1456 height 819
drag, startPoint x: 461, startPoint y: 0, endPoint x: 767, endPoint y: 411, distance: 512.4
click at [766, 410] on div "3414B190SP 正在待机... 您的考试将在监控服务启用后准备好。这可能需要几分钟时间。一旦监控服务准备就绪，您将有10分钟的时间点击”继续”，之后您将…" at bounding box center [728, 409] width 1456 height 819
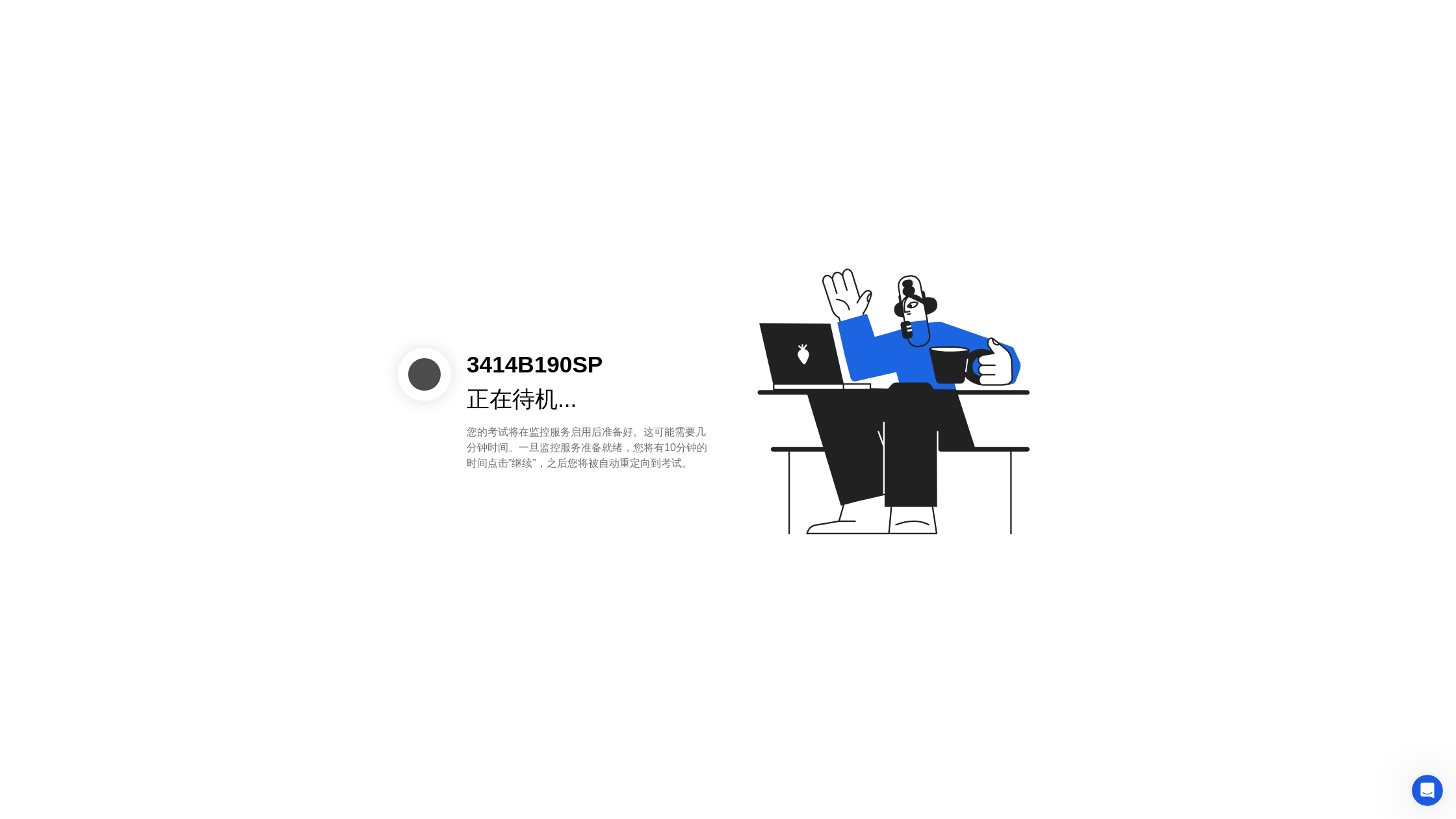
click at [518, 666] on div "3414B190SP 正在待机... 您的考试将在监控服务启用后准备好。这可能需要几分钟时间。一旦监控服务准备就绪，您将有10分钟的时间点击”继续”，之后您将…" at bounding box center [728, 409] width 1456 height 819
drag, startPoint x: 417, startPoint y: 604, endPoint x: 389, endPoint y: 620, distance: 32.2
click at [414, 601] on div "3414B190SP 正在待机... 您的考试将在监控服务启用后准备好。这可能需要几分钟时间。一旦监控服务准备就绪，您将有10分钟的时间点击”继续”，之后您将…" at bounding box center [728, 409] width 1456 height 819
click at [251, 685] on div "3414B190SP 正在待机... 您的考试将在监控服务启用后准备好。这可能需要几分钟时间。一旦监控服务准备就绪，您将有10分钟的时间点击”继续”，之后您将…" at bounding box center [728, 409] width 1456 height 819
drag, startPoint x: 227, startPoint y: 704, endPoint x: 286, endPoint y: 818, distance: 128.4
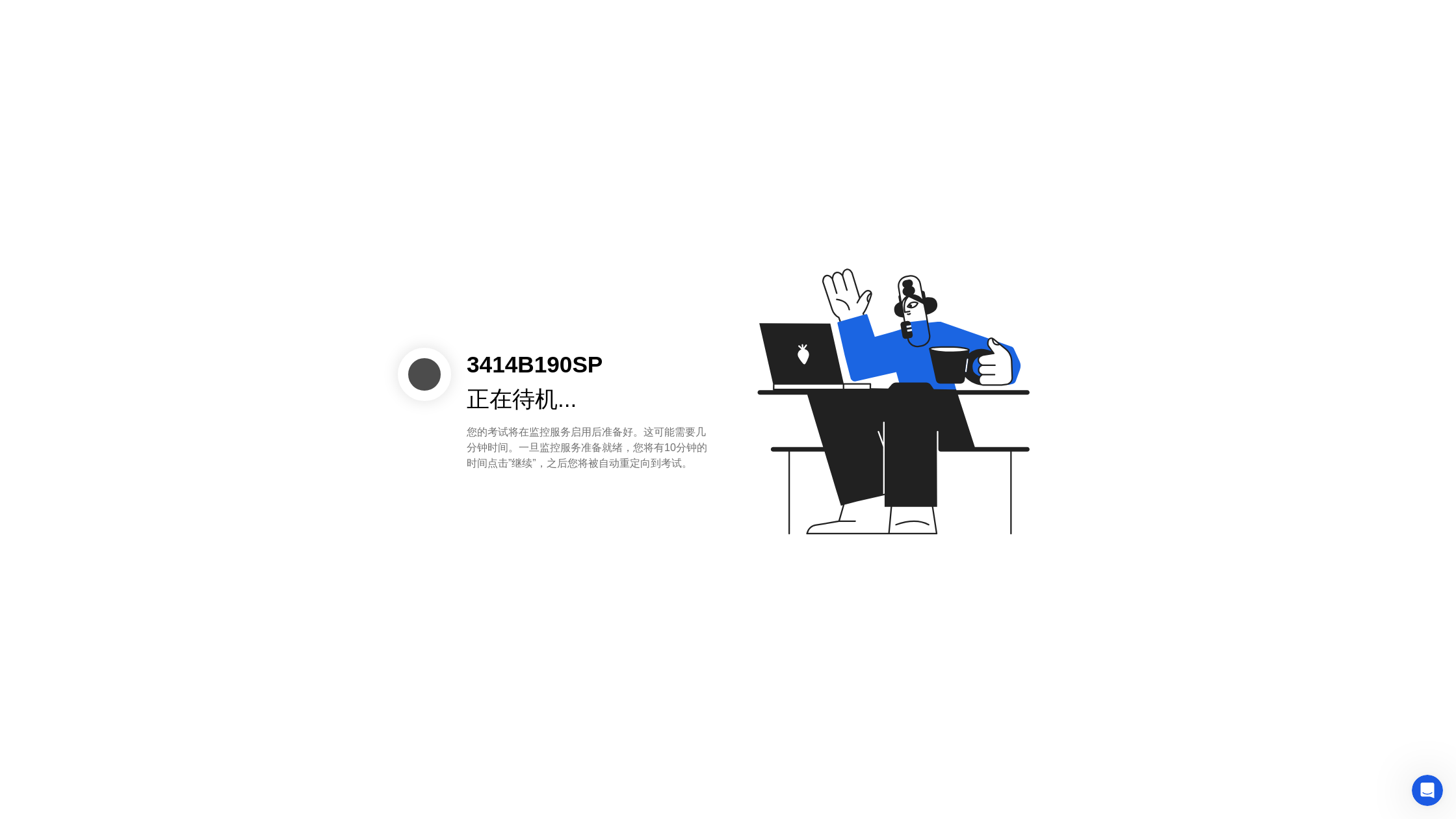
click at [275, 818] on div "3414B190SP 正在待机... 您的考试将在监控服务启用后准备好。这可能需要几分钟时间。一旦监控服务准备就绪，您将有10分钟的时间点击”继续”，之后您将…" at bounding box center [728, 409] width 1456 height 819
click at [277, 818] on div "3414B190SP 正在待机... 您的考试将在监控服务启用后准备好。这可能需要几分钟时间。一旦监控服务准备就绪，您将有10分钟的时间点击”继续”，之后您将…" at bounding box center [728, 409] width 1456 height 819
click at [248, 785] on div "3414B190SP 正在待机... 您的考试将在监控服务启用后准备好。这可能需要几分钟时间。一旦监控服务准备就绪，您将有10分钟的时间点击”继续”，之后您将…" at bounding box center [728, 409] width 1456 height 819
drag, startPoint x: 246, startPoint y: 781, endPoint x: 290, endPoint y: 714, distance: 80.2
click at [247, 781] on div "3414B190SP 正在待机... 您的考试将在监控服务启用后准备好。这可能需要几分钟时间。一旦监控服务准备就绪，您将有10分钟的时间点击”继续”，之后您将…" at bounding box center [728, 409] width 1456 height 819
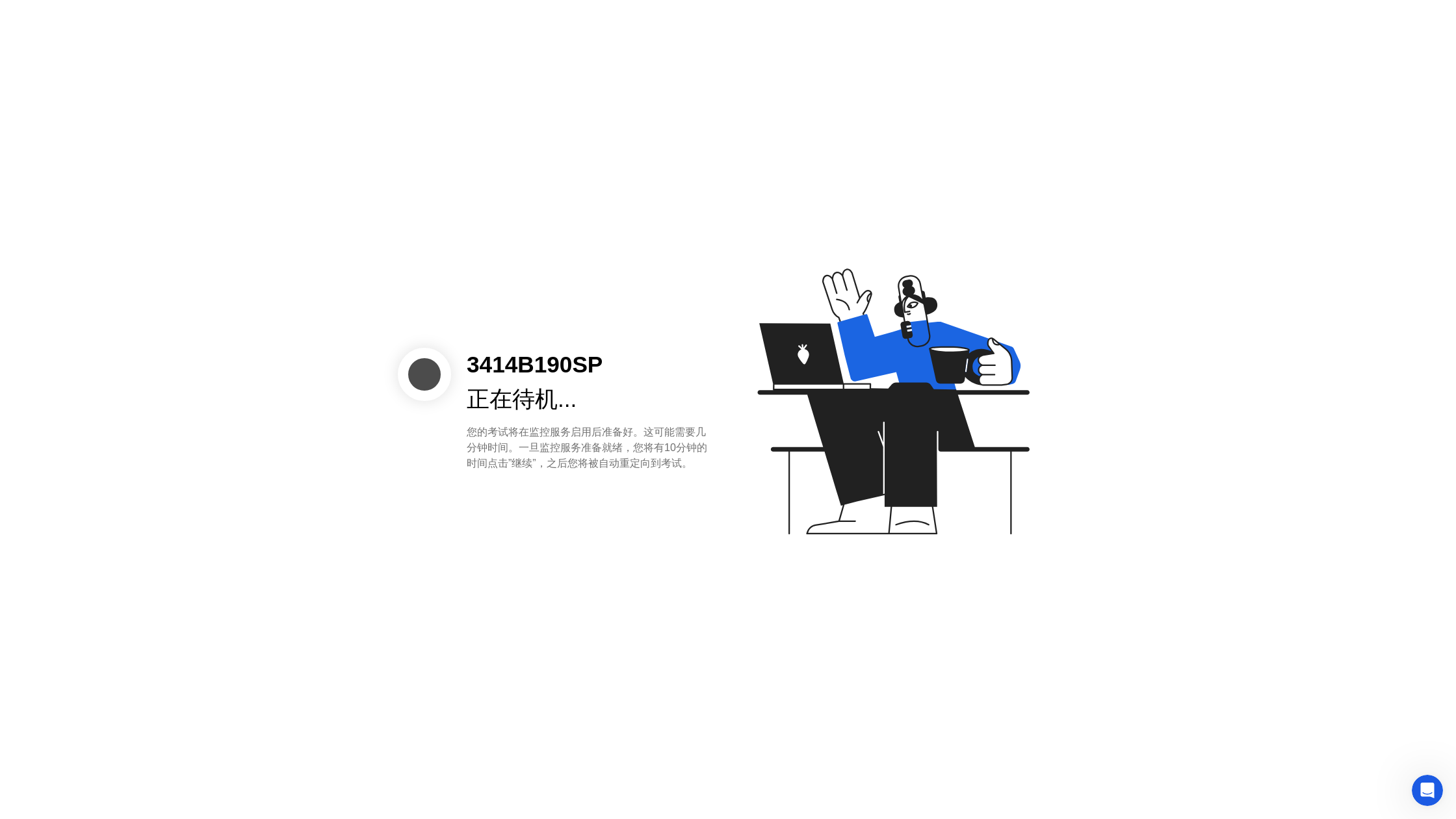
drag, startPoint x: 242, startPoint y: 764, endPoint x: 226, endPoint y: 746, distance: 24.1
click at [242, 764] on div "3414B190SP 正在待机... 您的考试将在监控服务启用后准备好。这可能需要几分钟时间。一旦监控服务准备就绪，您将有10分钟的时间点击”继续”，之后您将…" at bounding box center [728, 409] width 1456 height 819
drag, startPoint x: 437, startPoint y: 368, endPoint x: 565, endPoint y: 412, distance: 135.4
click at [566, 409] on div "3414B190SP 正在待机... 您的考试将在监控服务启用后准备好。这可能需要几分钟时间。一旦监控服务准备就绪，您将有10分钟的时间点击”继续”，之后您将…" at bounding box center [560, 409] width 325 height 123
drag, startPoint x: 569, startPoint y: 426, endPoint x: 553, endPoint y: 428, distance: 16.1
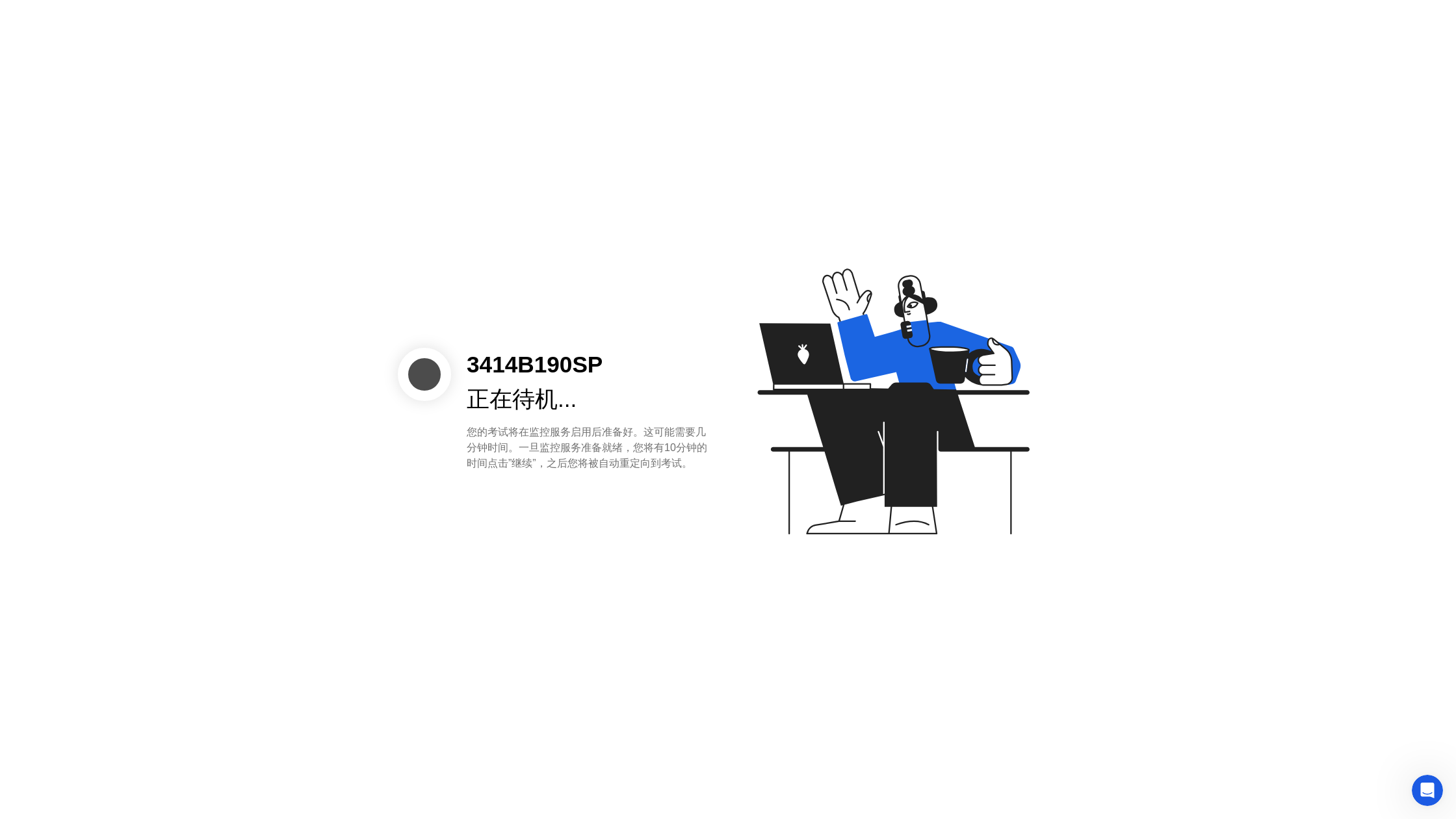
click at [571, 429] on div "3414B190SP 正在待机... 您的考试将在监控服务启用后准备好。这可能需要几分钟时间。一旦监控服务准备就绪，您将有10分钟的时间点击”继续”，之后您将…" at bounding box center [586, 409] width 271 height 123
drag, startPoint x: 453, startPoint y: 441, endPoint x: 449, endPoint y: 402, distance: 39.2
click at [454, 441] on div "3414B190SP 正在待机... 您的考试将在监控服务启用后准备好。这可能需要几分钟时间。一旦监控服务准备就绪，您将有10分钟的时间点击”继续”，之后您将…" at bounding box center [586, 409] width 271 height 123
drag, startPoint x: 464, startPoint y: 438, endPoint x: 721, endPoint y: 473, distance: 259.4
click at [721, 473] on div "3414B190SP 正在待机... 您的考试将在监控服务启用后准备好。这可能需要几分钟时间。一旦监控服务准备就绪，您将有10分钟的时间点击”继续”，之后您将…" at bounding box center [728, 409] width 1456 height 819
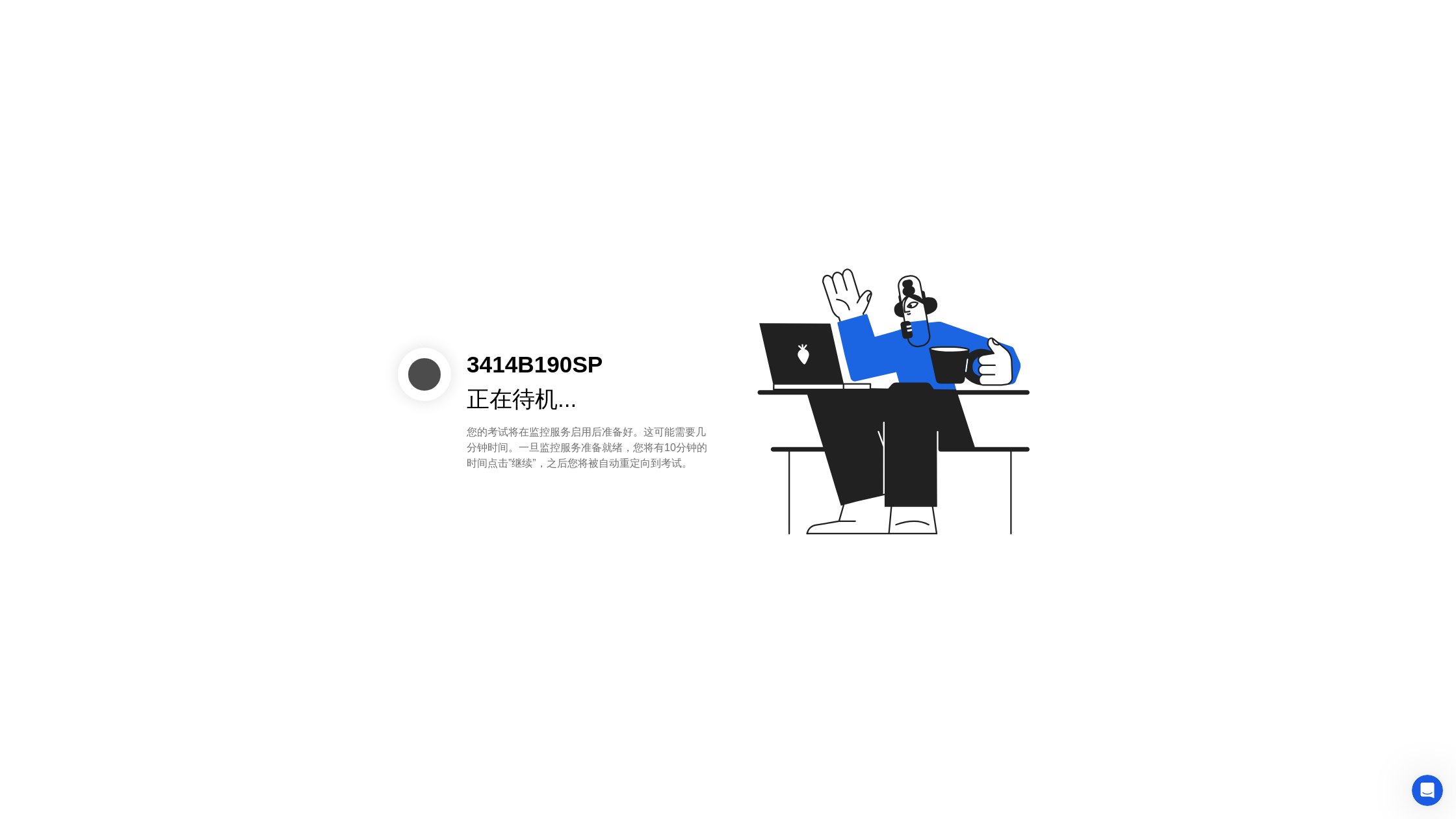
click at [548, 450] on div "您的考试将在监控服务启用后准备好。这可能需要几分钟时间。一旦监控服务准备就绪，您将有10分钟的时间点击”继续”，之后您将被自动重定向到考试。" at bounding box center [587, 448] width 241 height 47
click at [584, 527] on div "3414B190SP 正在待机... 您的考试将在监控服务启用后准备好。这可能需要几分钟时间。一旦监控服务准备就绪，您将有10分钟的时间点击”继续”，之后您将…" at bounding box center [728, 409] width 1456 height 819
drag, startPoint x: 770, startPoint y: 518, endPoint x: 347, endPoint y: 616, distance: 434.2
click at [347, 616] on div "3414B190SP 正在待机... 您的考试将在监控服务启用后准备好。这可能需要几分钟时间。一旦监控服务准备就绪，您将有10分钟的时间点击”继续”，之后您将…" at bounding box center [728, 409] width 1456 height 819
drag, startPoint x: 460, startPoint y: 419, endPoint x: 725, endPoint y: 467, distance: 269.3
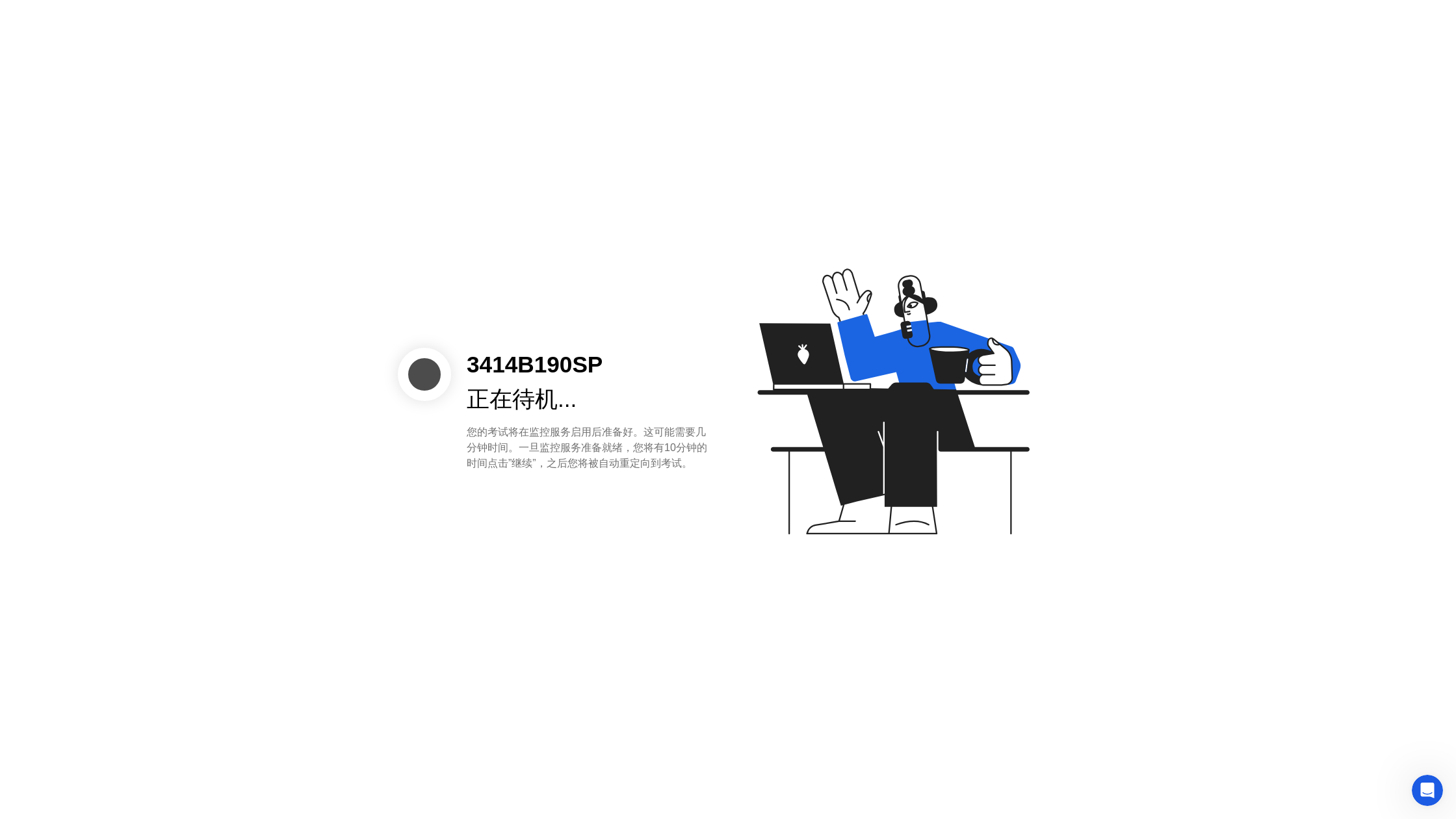
click at [725, 467] on div "3414B190SP 正在待机... 您的考试将在监控服务启用后准备好。这可能需要几分钟时间。一旦监控服务准备就绪，您将有10分钟的时间点击”继续”，之后您将…" at bounding box center [728, 409] width 1456 height 819
click at [724, 468] on icon at bounding box center [891, 407] width 336 height 333
click at [707, 467] on div "3414B190SP 正在待机... 您的考试将在监控服务启用后准备好。这可能需要几分钟时间。一旦监控服务准备就绪，您将有10分钟的时间点击”继续”，之后您将…" at bounding box center [586, 409] width 271 height 123
drag, startPoint x: 852, startPoint y: 686, endPoint x: 782, endPoint y: 608, distance: 104.8
click at [782, 606] on div "3414B190SP 正在待机... 您的考试将在监控服务启用后准备好。这可能需要几分钟时间。一旦监控服务准备就绪，您将有10分钟的时间点击”继续”，之后您将…" at bounding box center [728, 409] width 1456 height 819
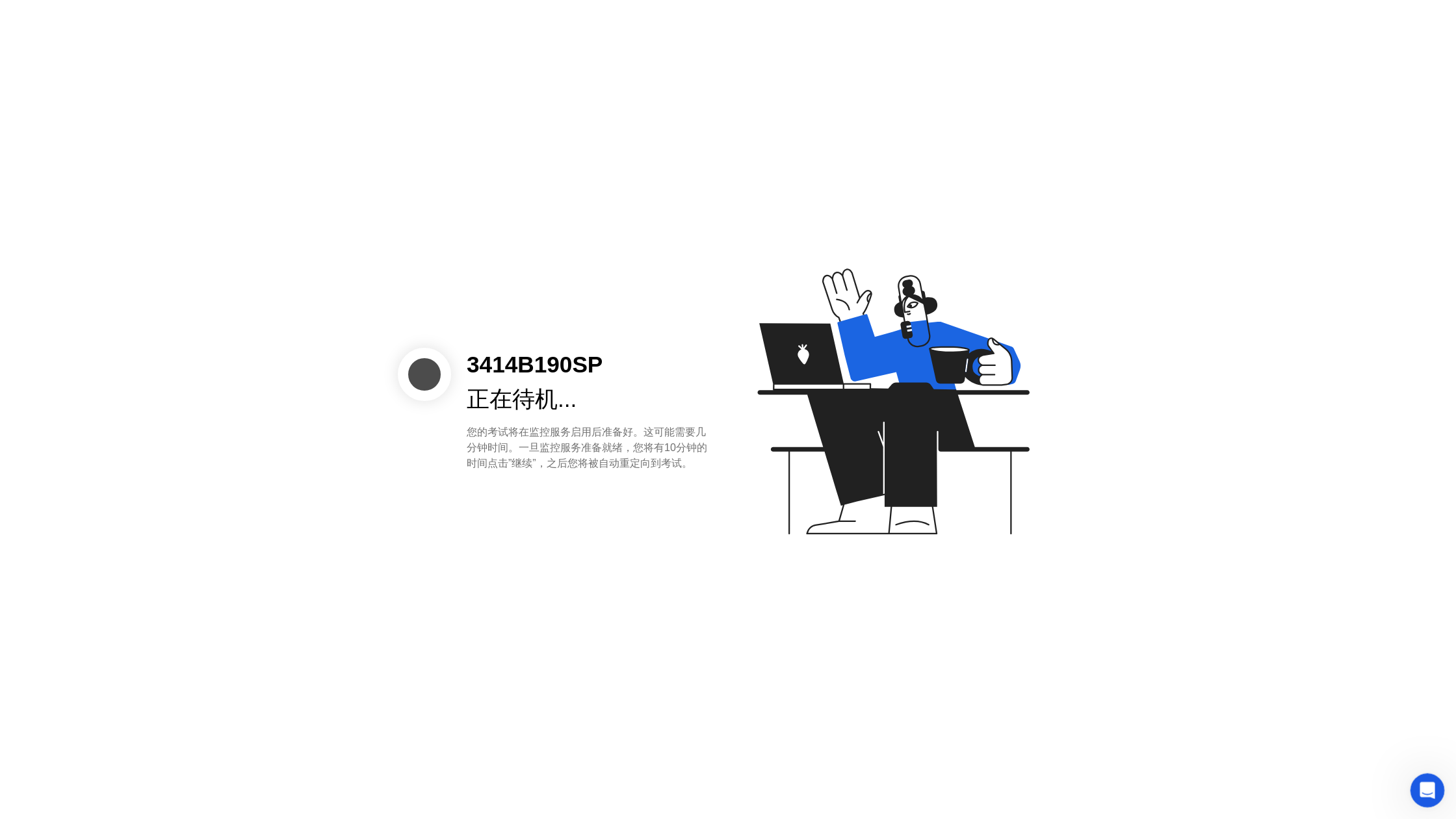
click at [1432, 788] on icon "Open Intercom Messenger" at bounding box center [1425, 788] width 22 height 22
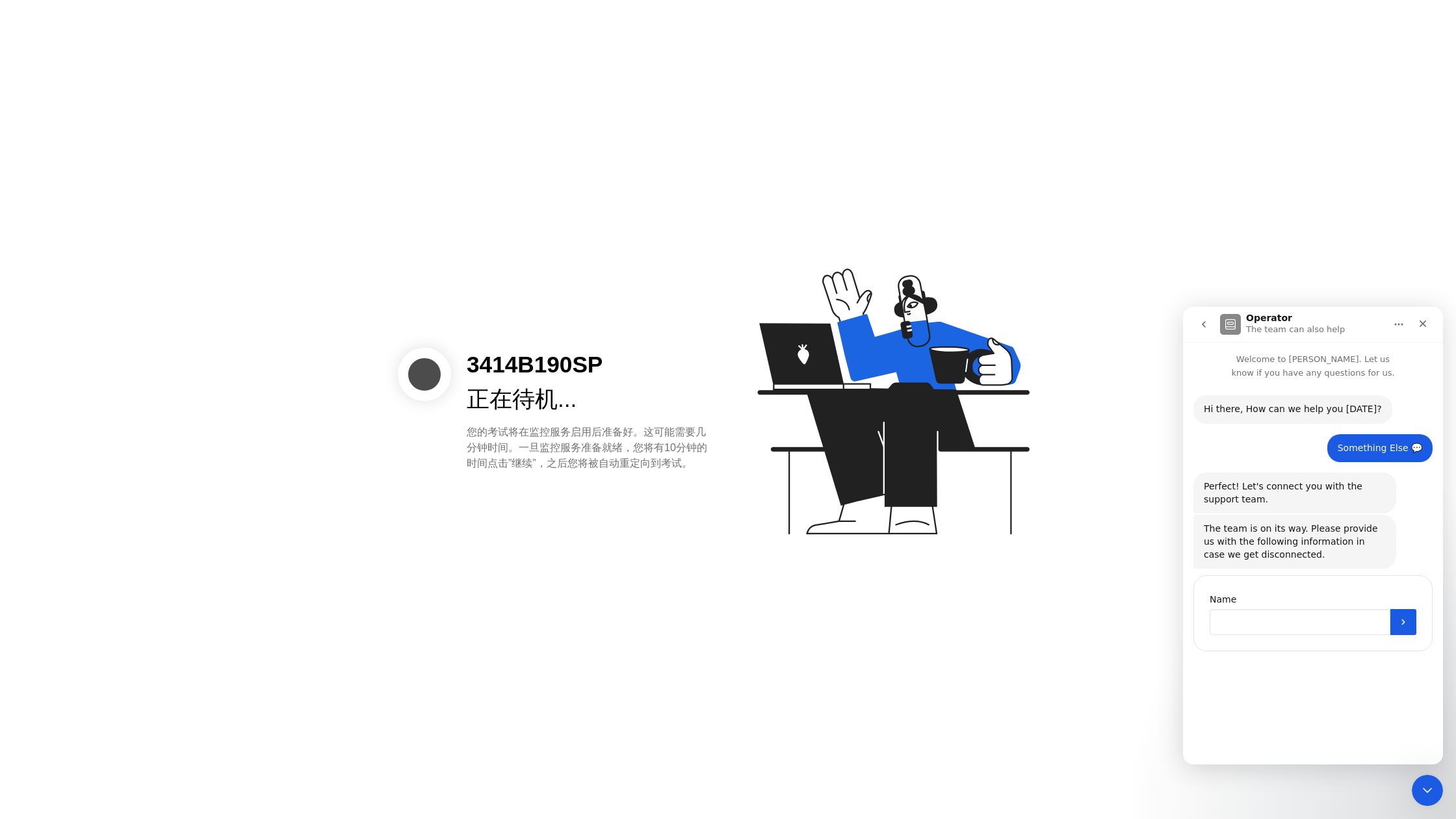
click at [1295, 627] on input "Name" at bounding box center [1300, 622] width 181 height 26
type input "*"
click at [1419, 327] on icon "Close" at bounding box center [1423, 324] width 10 height 10
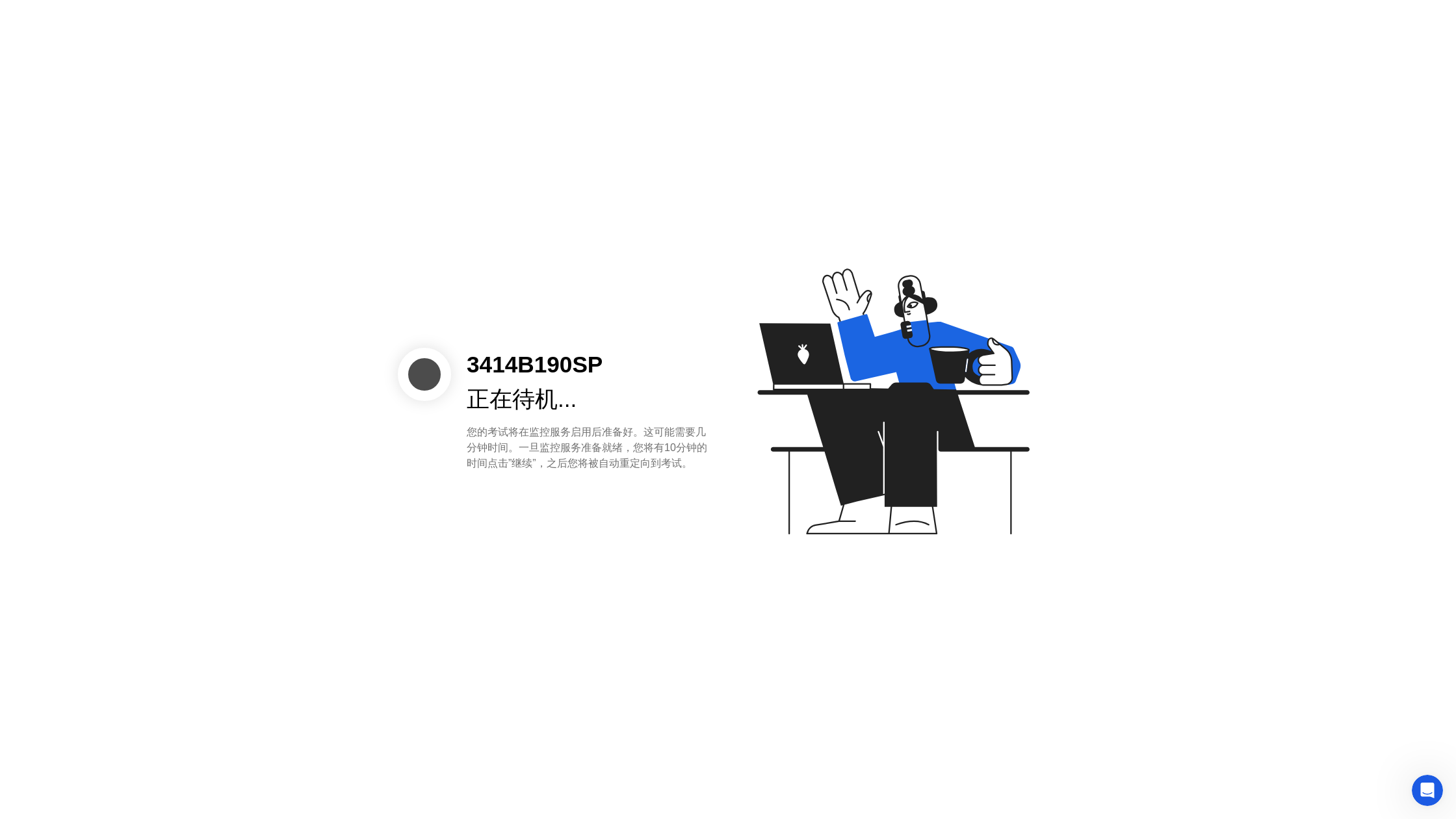
click at [686, 528] on div "3414B190SP 正在待机... 您的考试将在监控服务启用后准备好。这可能需要几分钟时间。一旦监控服务准备就绪，您将有10分钟的时间点击”继续”，之后您将…" at bounding box center [728, 409] width 1456 height 819
drag, startPoint x: 698, startPoint y: 462, endPoint x: 462, endPoint y: 424, distance: 239.0
click at [465, 426] on div "3414B190SP 正在待机... 您的考试将在监控服务启用后准备好。这可能需要几分钟时间。一旦监控服务准备就绪，您将有10分钟的时间点击”继续”，之后您将…" at bounding box center [586, 409] width 271 height 123
click at [0, 279] on div "3414B190SP 正在待机... 您的考试将在监控服务启用后准备好。这可能需要几分钟时间。一旦监控服务准备就绪，您将有10分钟的时间点击”继续”，之后您将…" at bounding box center [728, 409] width 1456 height 819
drag, startPoint x: 1090, startPoint y: 717, endPoint x: 1447, endPoint y: 674, distance: 359.6
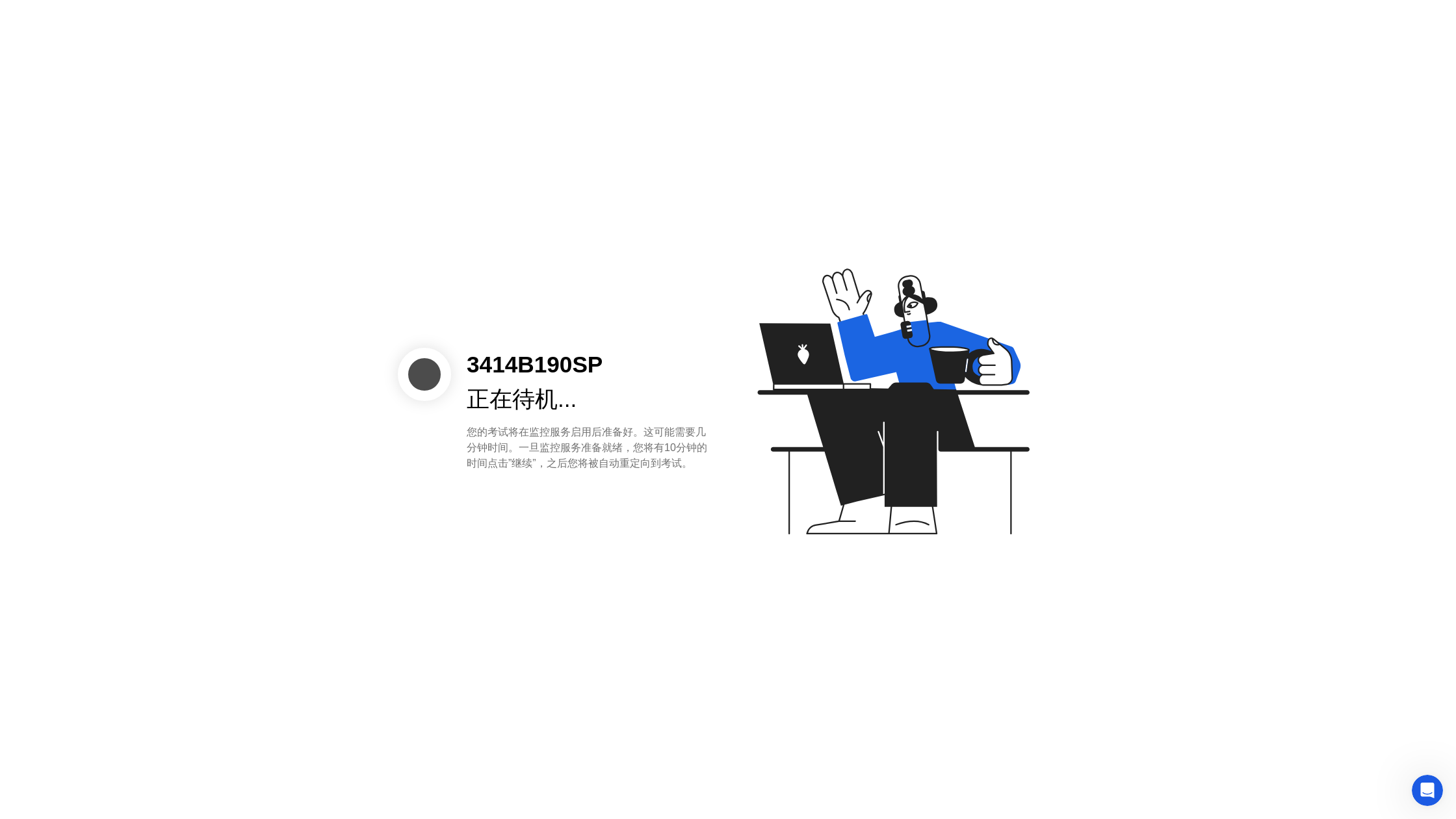
click at [1389, 685] on div "3414B190SP 正在待机... 您的考试将在监控服务启用后准备好。这可能需要几分钟时间。一旦监控服务准备就绪，您将有10分钟的时间点击”继续”，之后您将…" at bounding box center [728, 409] width 1456 height 819
click at [1163, 401] on div "3414B190SP 正在待机... 您的考试将在监控服务启用后准备好。这可能需要几分钟时间。一旦监控服务准备就绪，您将有10分钟的时间点击”继续”，之后您将…" at bounding box center [728, 409] width 1456 height 819
click at [1274, 348] on div "3414B190SP 正在待机... 您的考试将在监控服务启用后准备好。这可能需要几分钟时间。一旦监控服务准备就绪，您将有10分钟的时间点击”继续”，之后您将…" at bounding box center [728, 409] width 1456 height 819
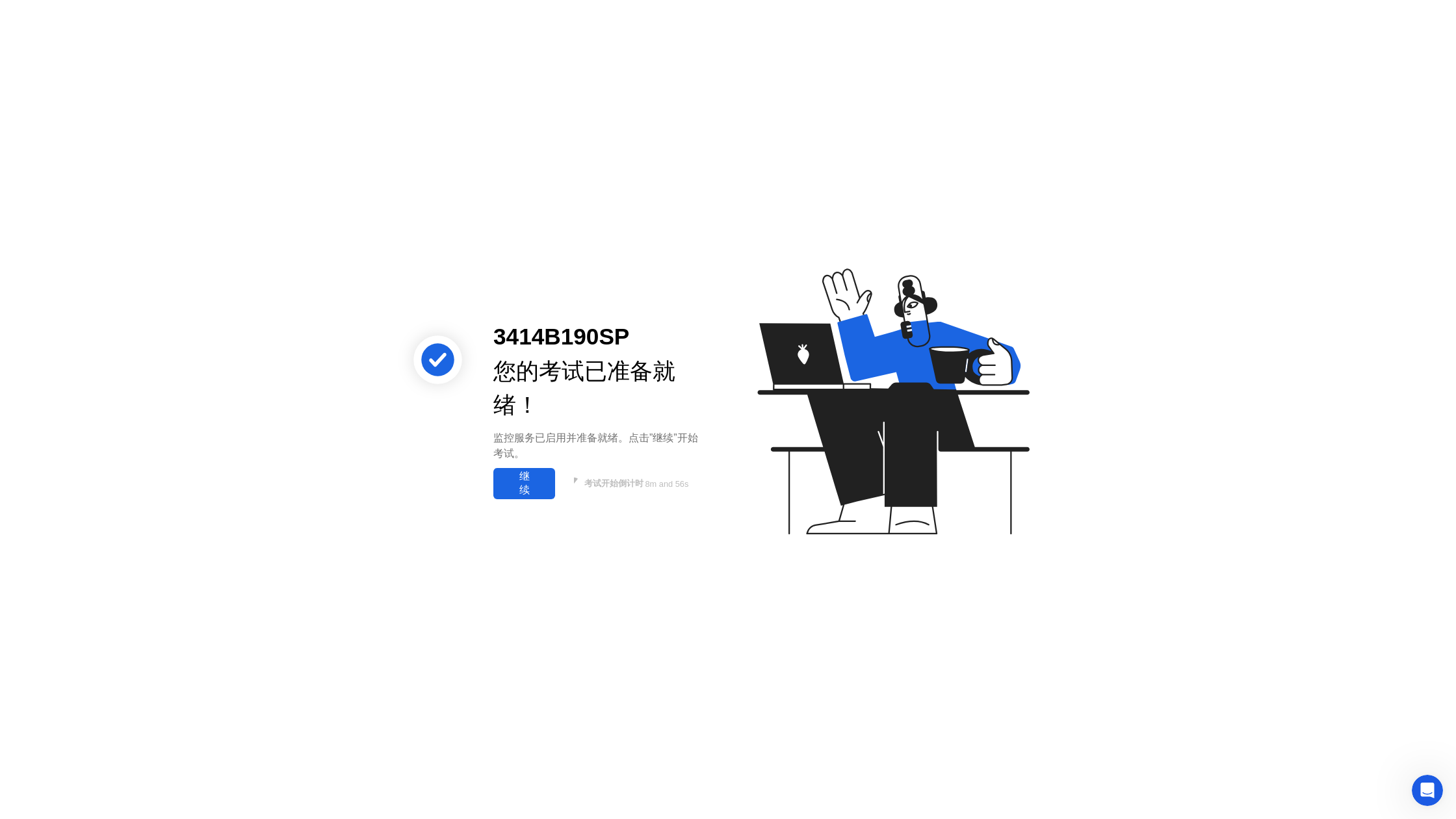
click at [520, 494] on div "继续" at bounding box center [524, 483] width 54 height 28
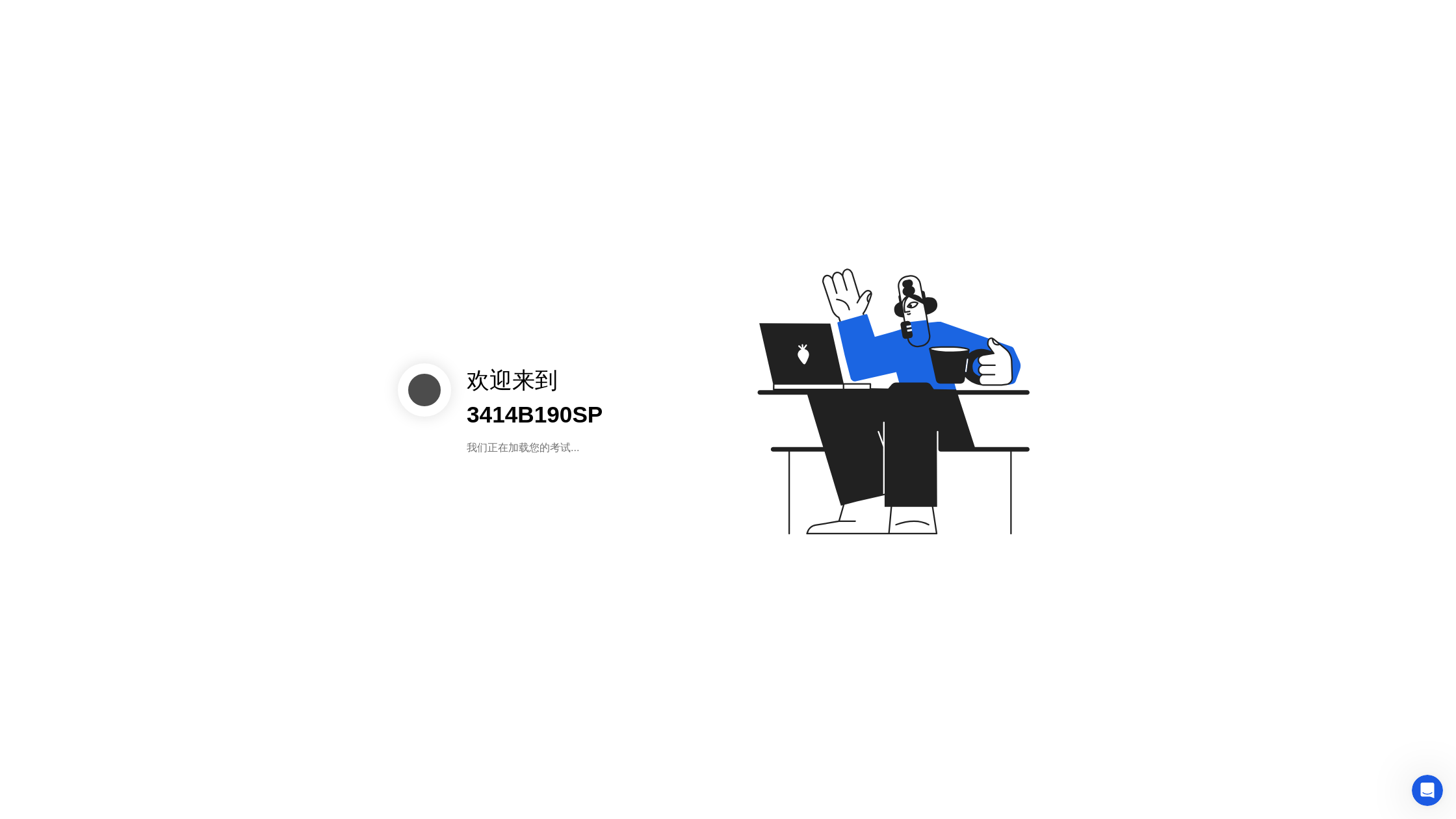
click at [527, 685] on div "欢迎来到 3414B190SP 我们正在加载您的考试..." at bounding box center [728, 409] width 1456 height 819
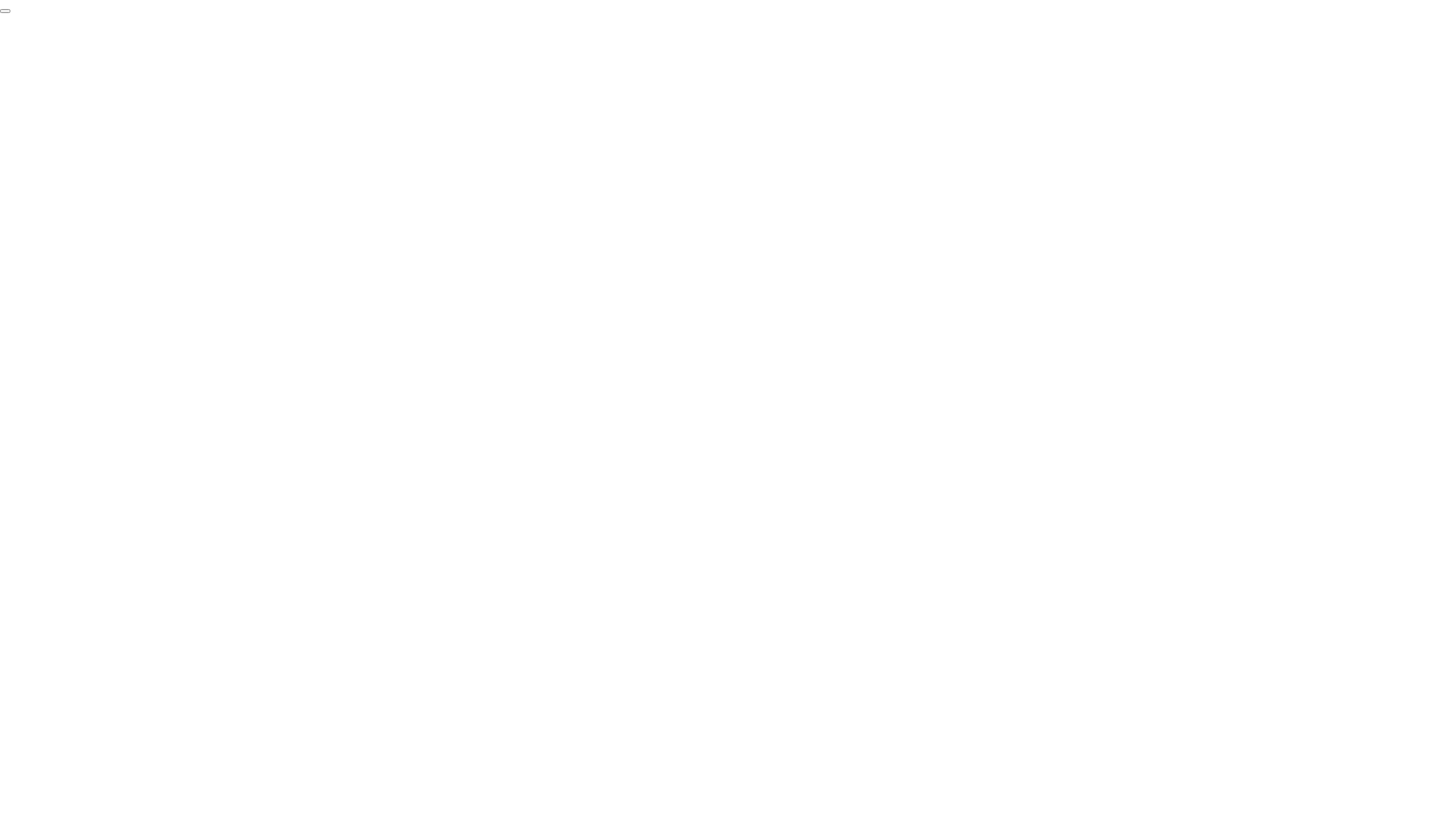
click at [10, 13] on button "End Proctoring Session" at bounding box center [5, 10] width 10 height 4
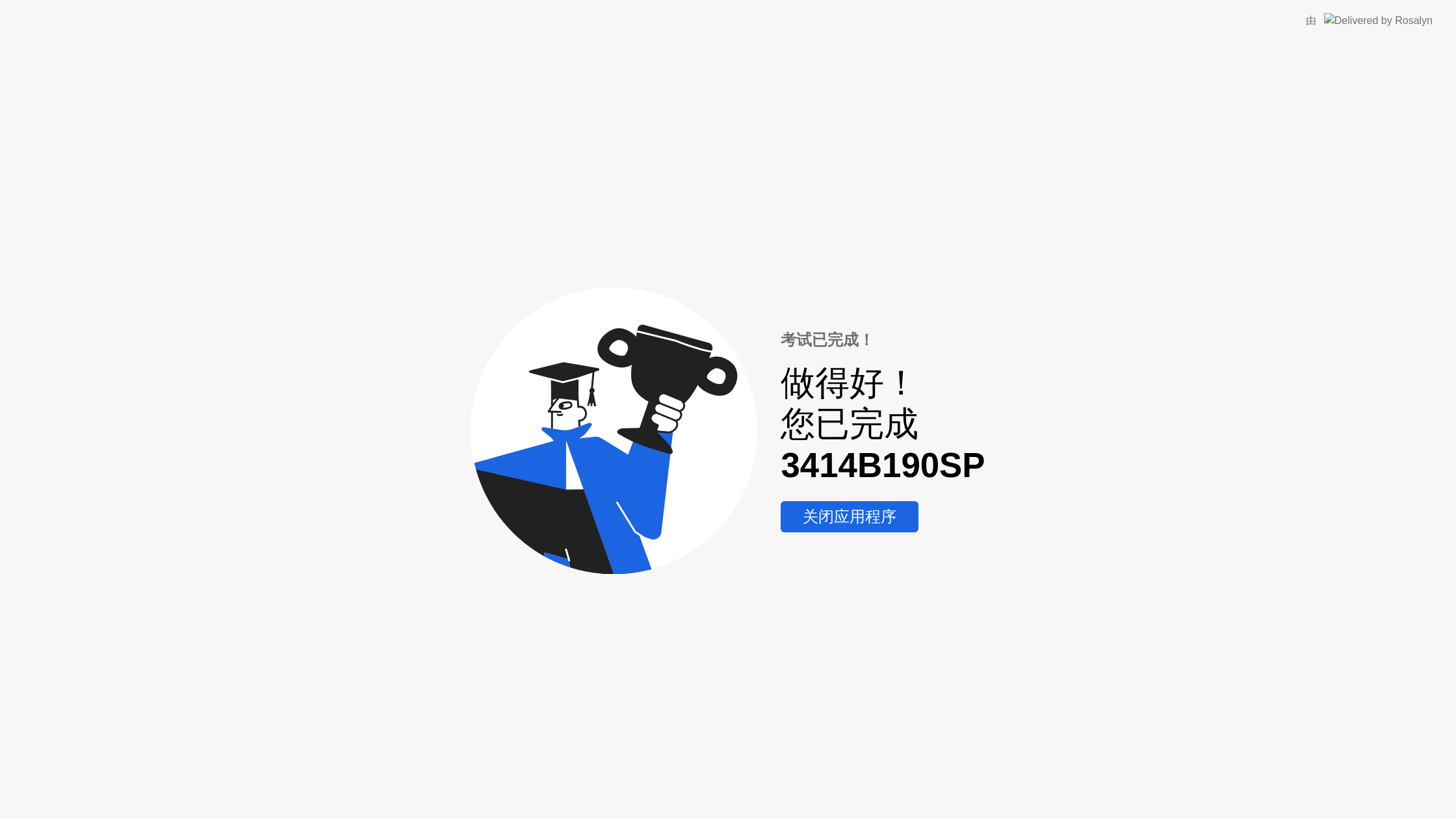
click at [870, 515] on div "关闭应用程序" at bounding box center [850, 517] width 130 height 21
